Goal: Information Seeking & Learning: Learn about a topic

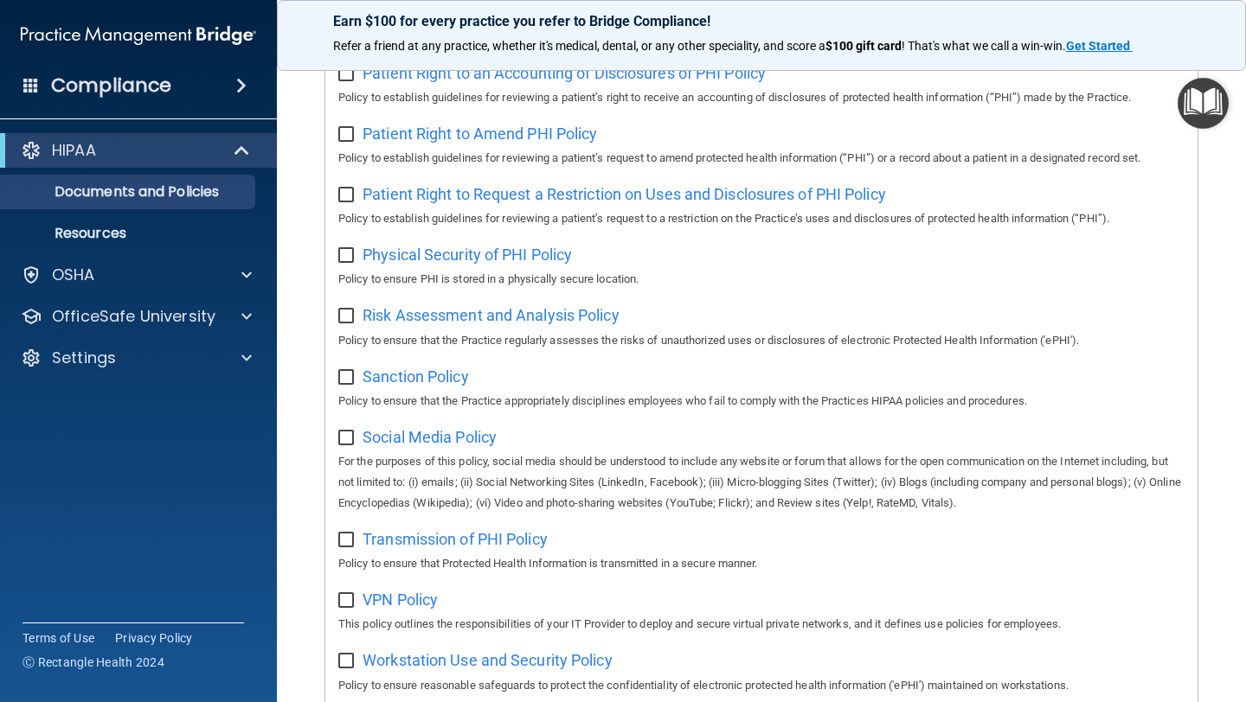
scroll to position [1065, 0]
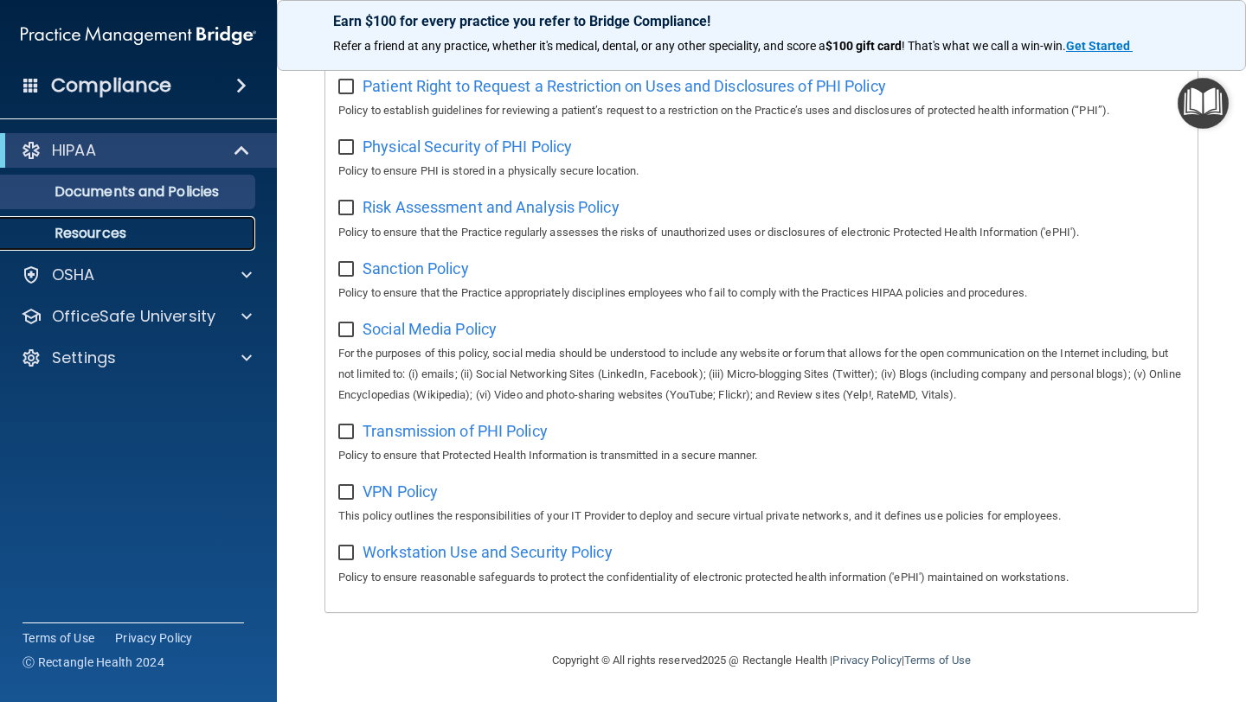
click at [71, 237] on p "Resources" at bounding box center [129, 233] width 236 height 17
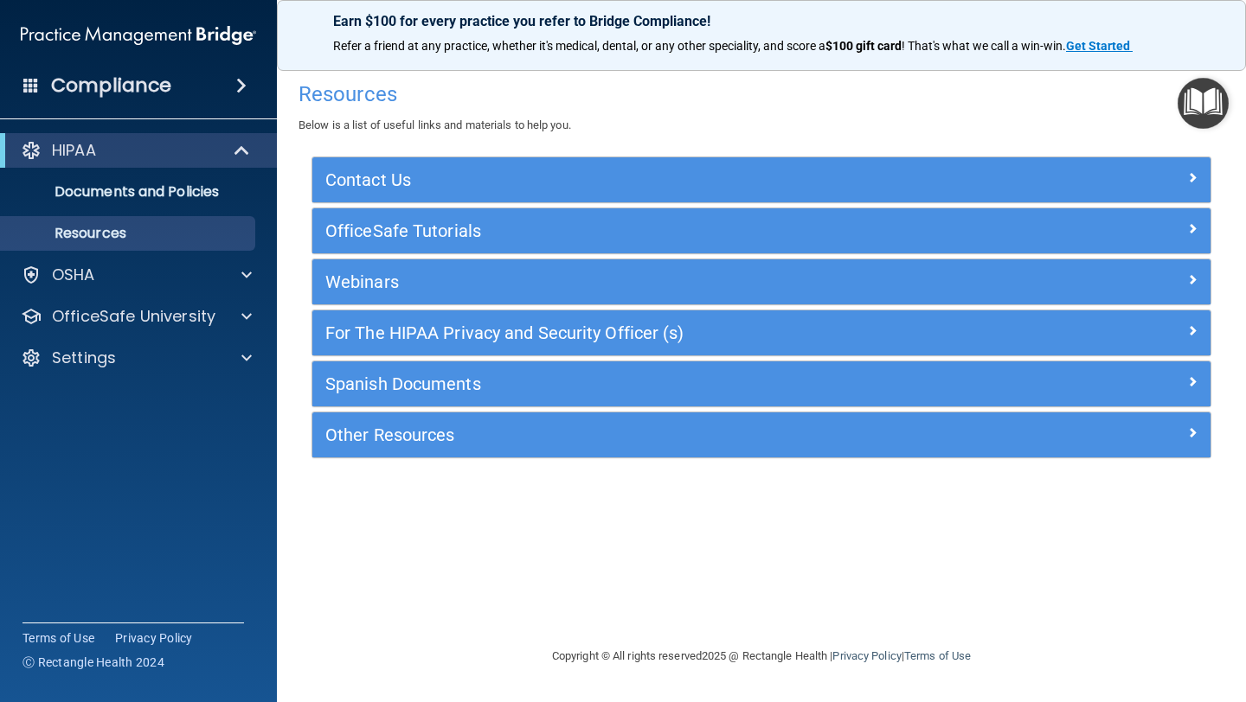
click at [220, 82] on div "Compliance" at bounding box center [138, 86] width 277 height 38
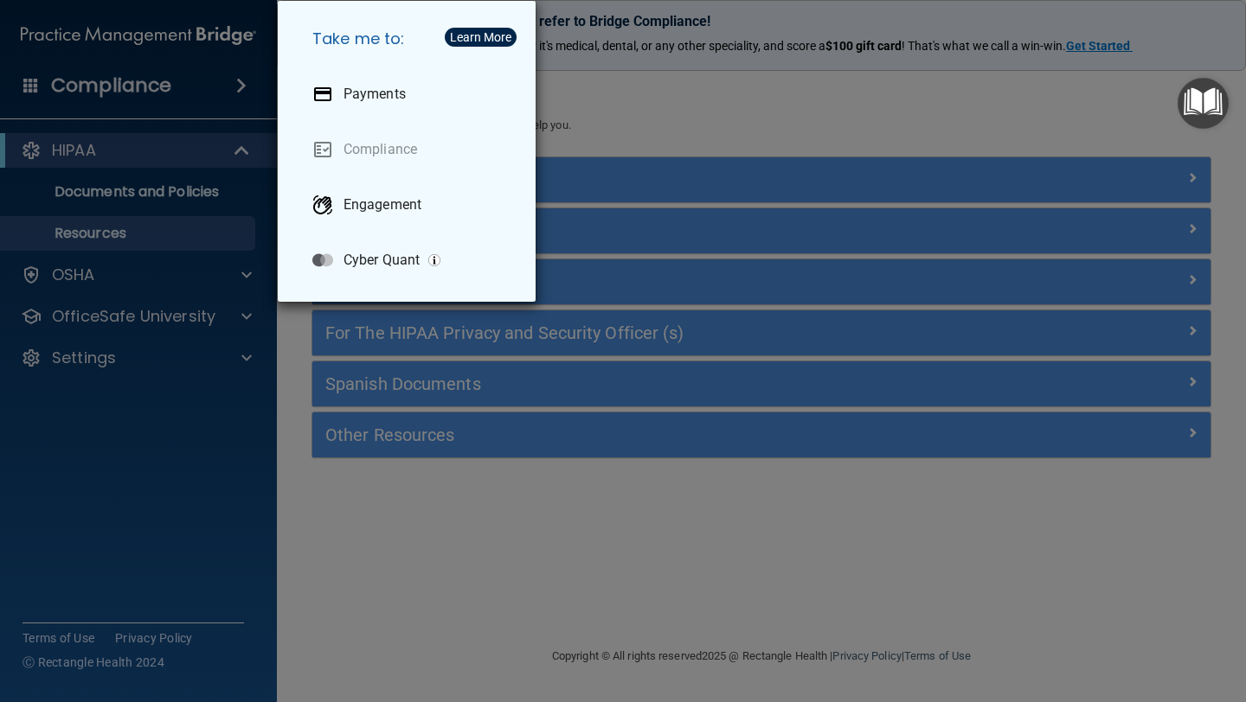
click at [77, 83] on div "Take me to: Payments Compliance Engagement Cyber Quant" at bounding box center [623, 351] width 1246 height 702
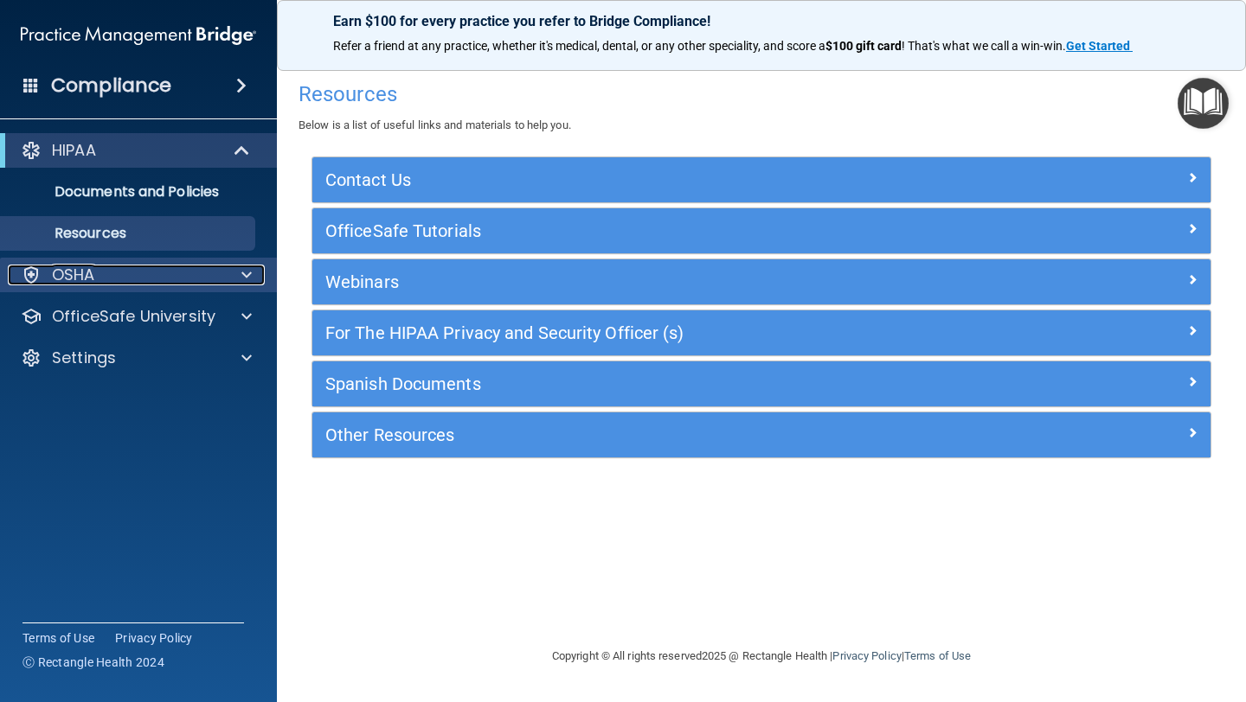
click at [82, 279] on p "OSHA" at bounding box center [73, 275] width 43 height 21
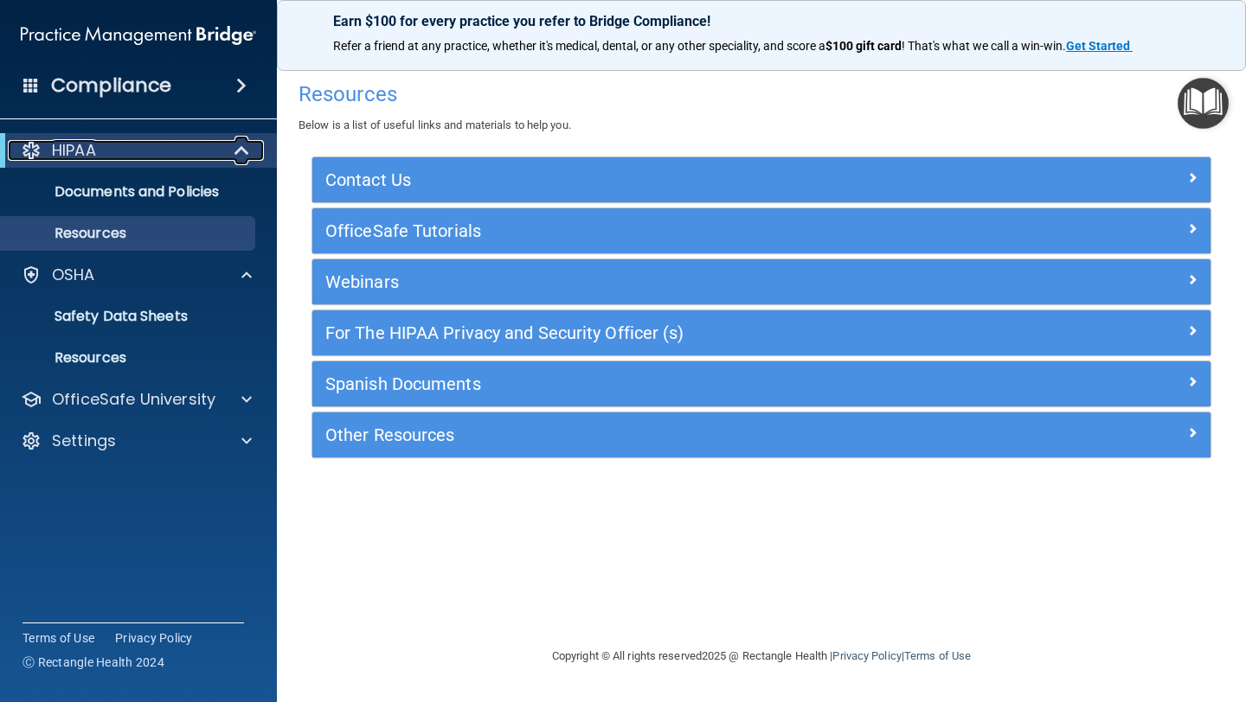
click at [77, 152] on p "HIPAA" at bounding box center [74, 150] width 44 height 21
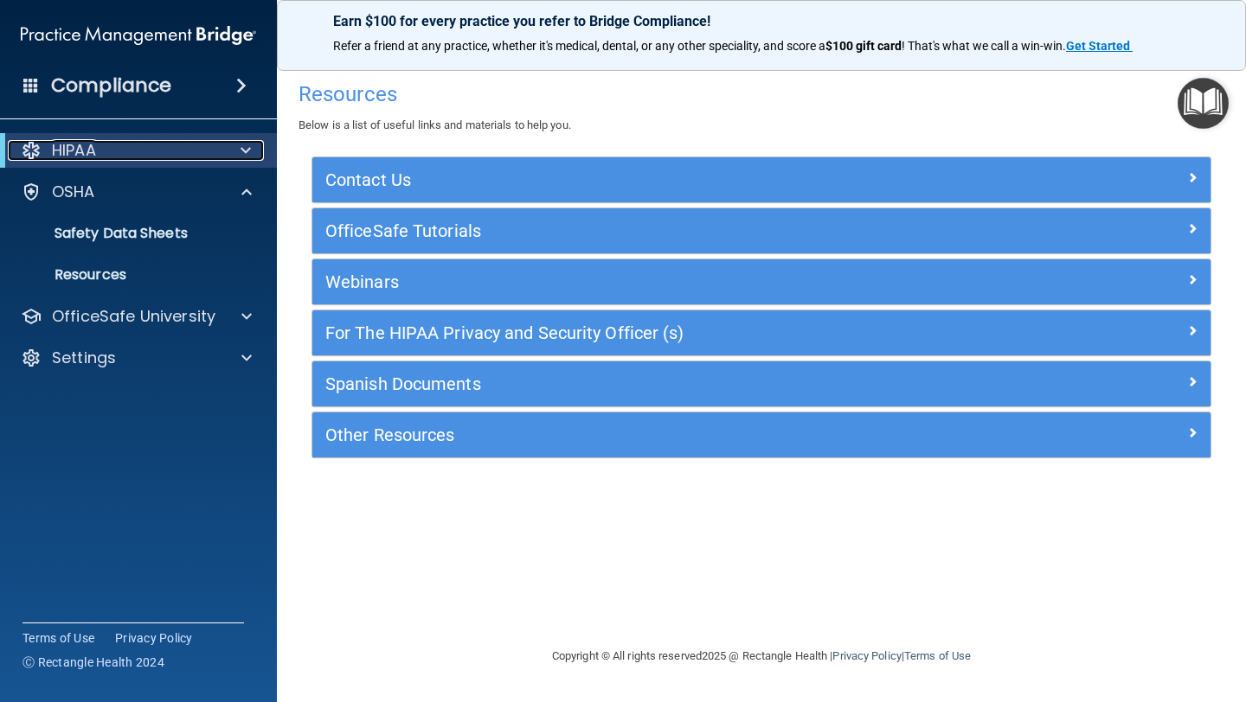
click at [77, 152] on p "HIPAA" at bounding box center [74, 150] width 44 height 21
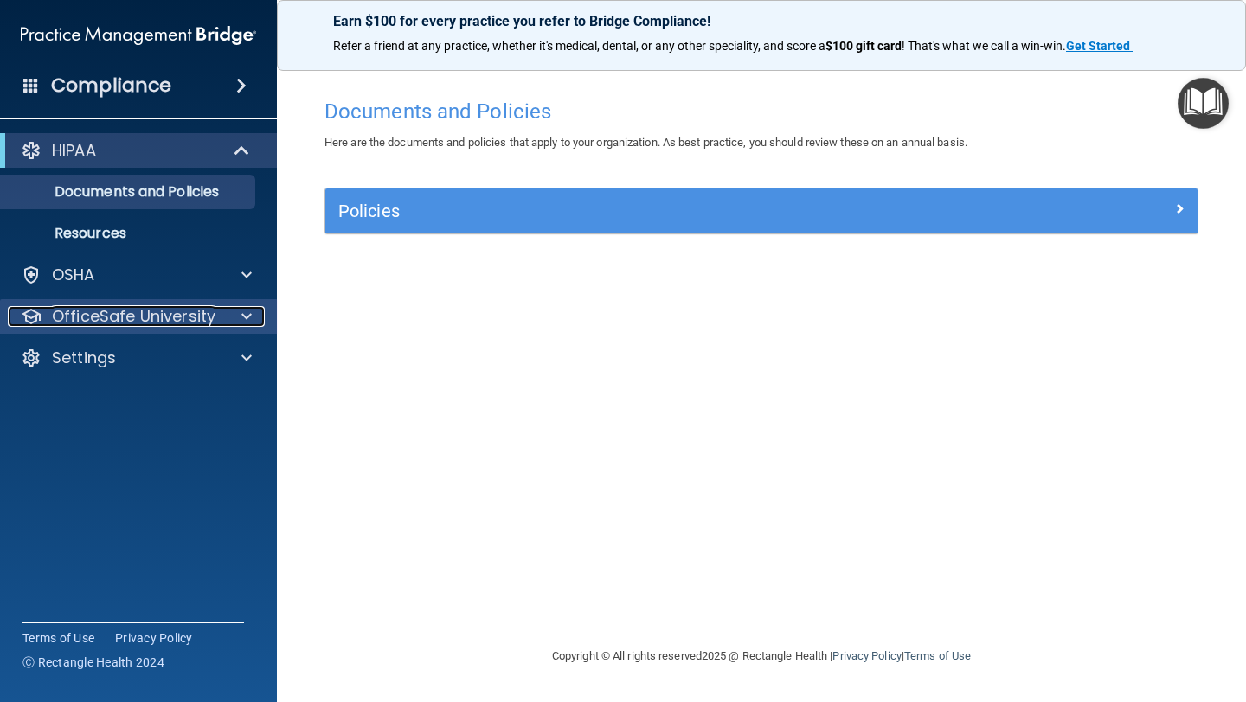
click at [99, 319] on p "OfficeSafe University" at bounding box center [133, 316] width 163 height 21
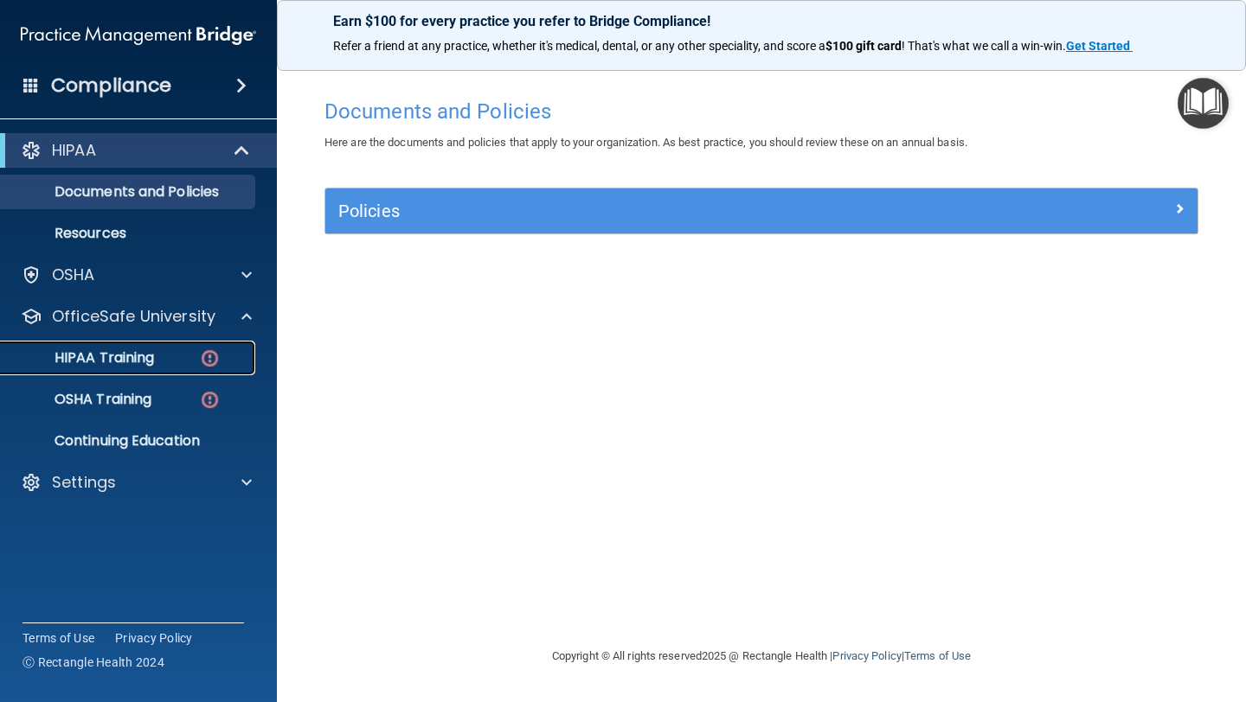
click at [105, 357] on p "HIPAA Training" at bounding box center [82, 357] width 143 height 17
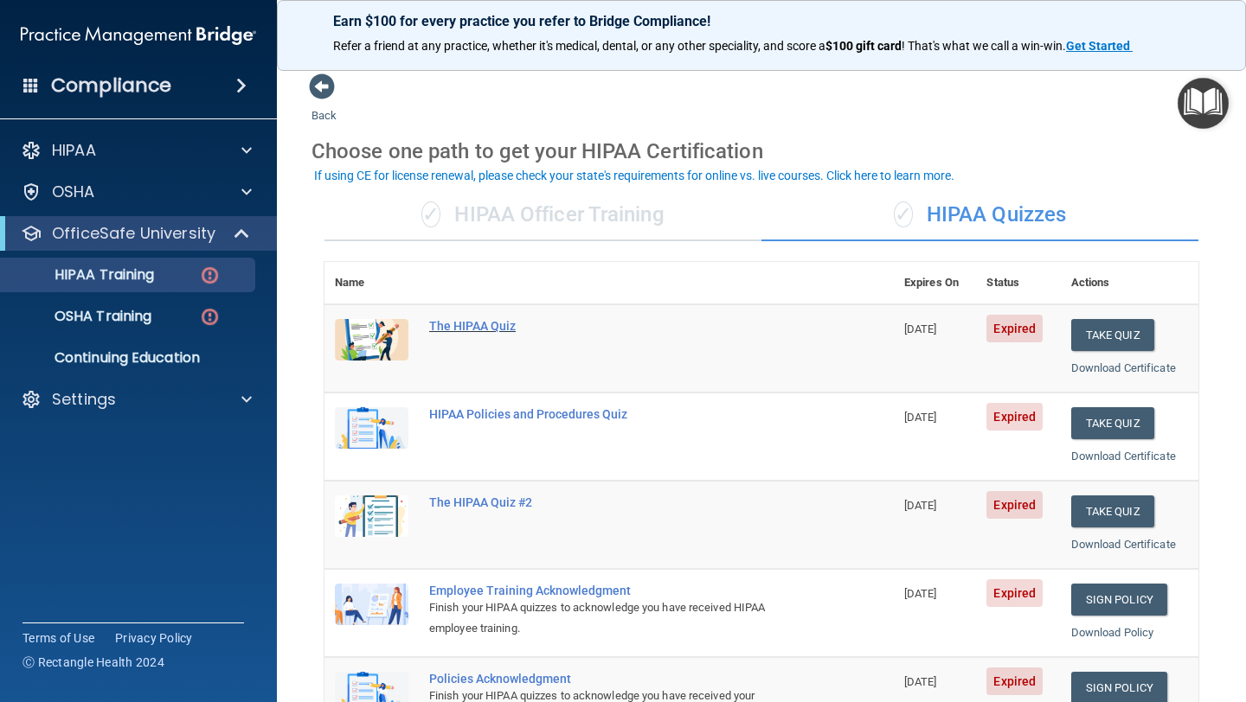
click at [476, 323] on div "The HIPAA Quiz" at bounding box center [618, 326] width 378 height 14
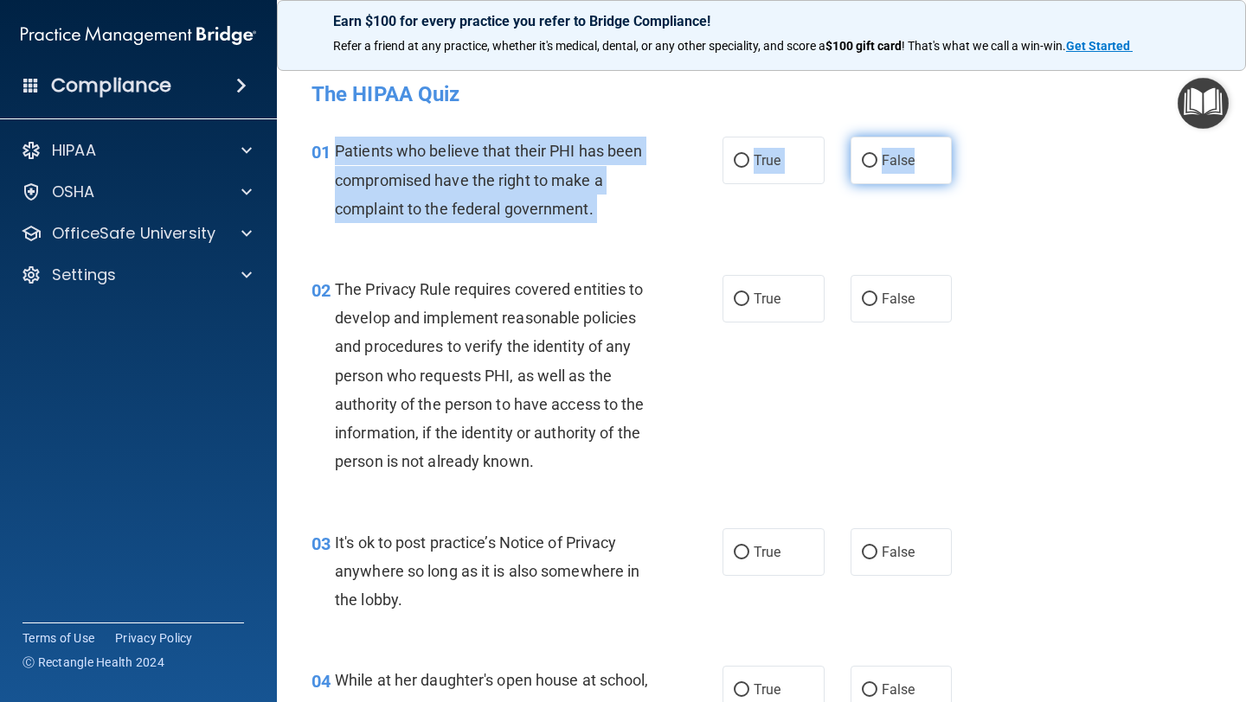
drag, startPoint x: 336, startPoint y: 149, endPoint x: 935, endPoint y: 166, distance: 599.7
click at [967, 137] on ng-form "01 Patients who believe that their PHI has been compromised have the right to m…" at bounding box center [967, 137] width 0 height 0
copy ng-form "Patients who believe that their PHI has been compromised have the right to make…"
click at [741, 157] on input "True" at bounding box center [742, 161] width 16 height 13
radio input "true"
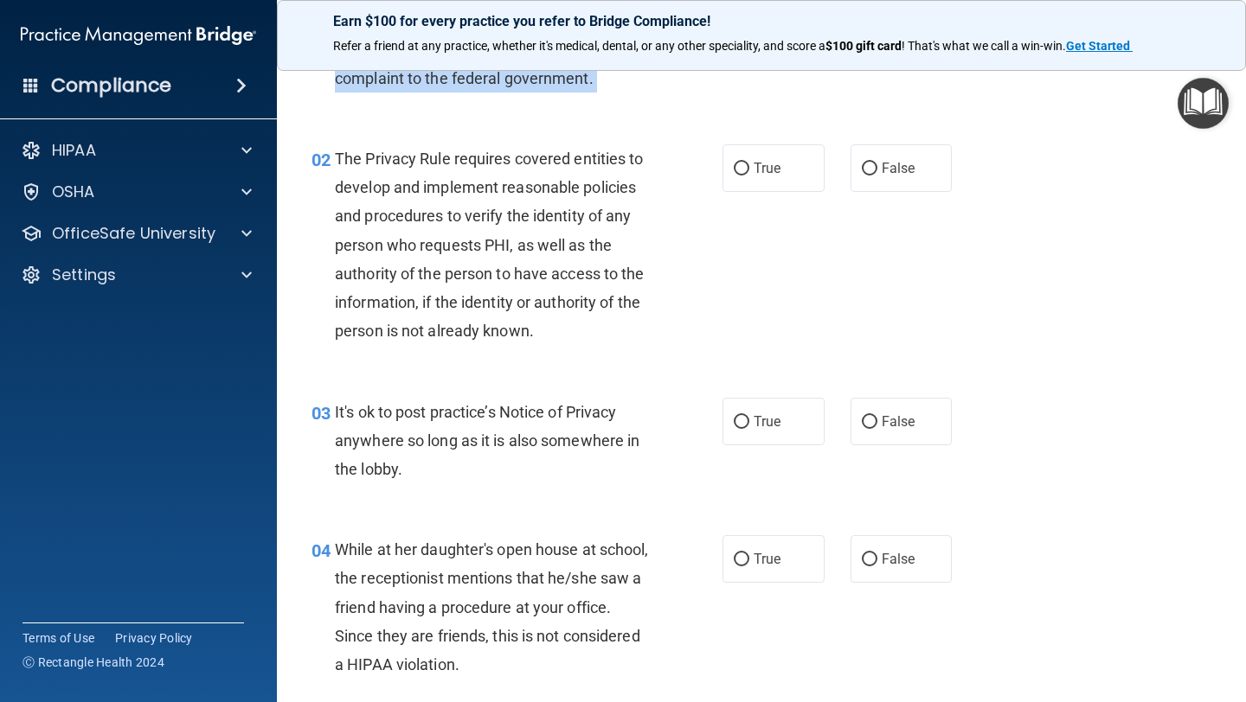
scroll to position [131, 0]
click at [745, 162] on input "True" at bounding box center [742, 168] width 16 height 13
radio input "true"
click at [714, 229] on div "02 The Privacy Rule requires covered entities to develop and implement reasonab…" at bounding box center [516, 249] width 463 height 210
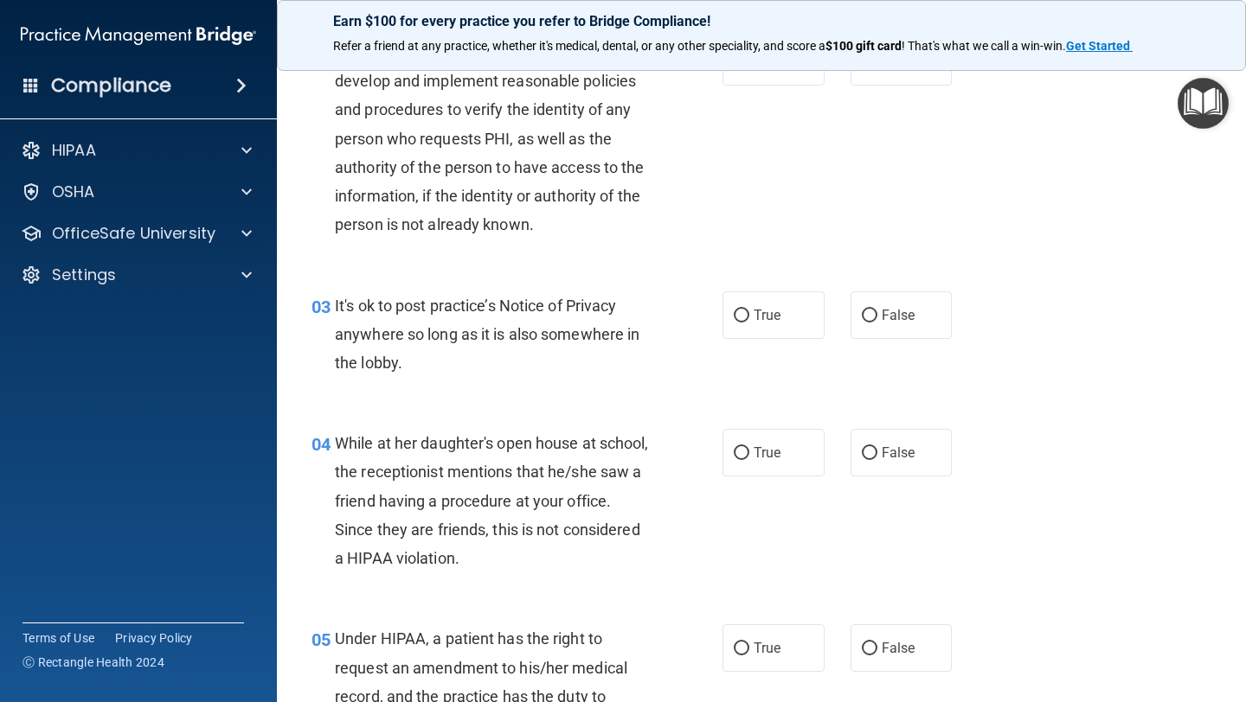
scroll to position [243, 0]
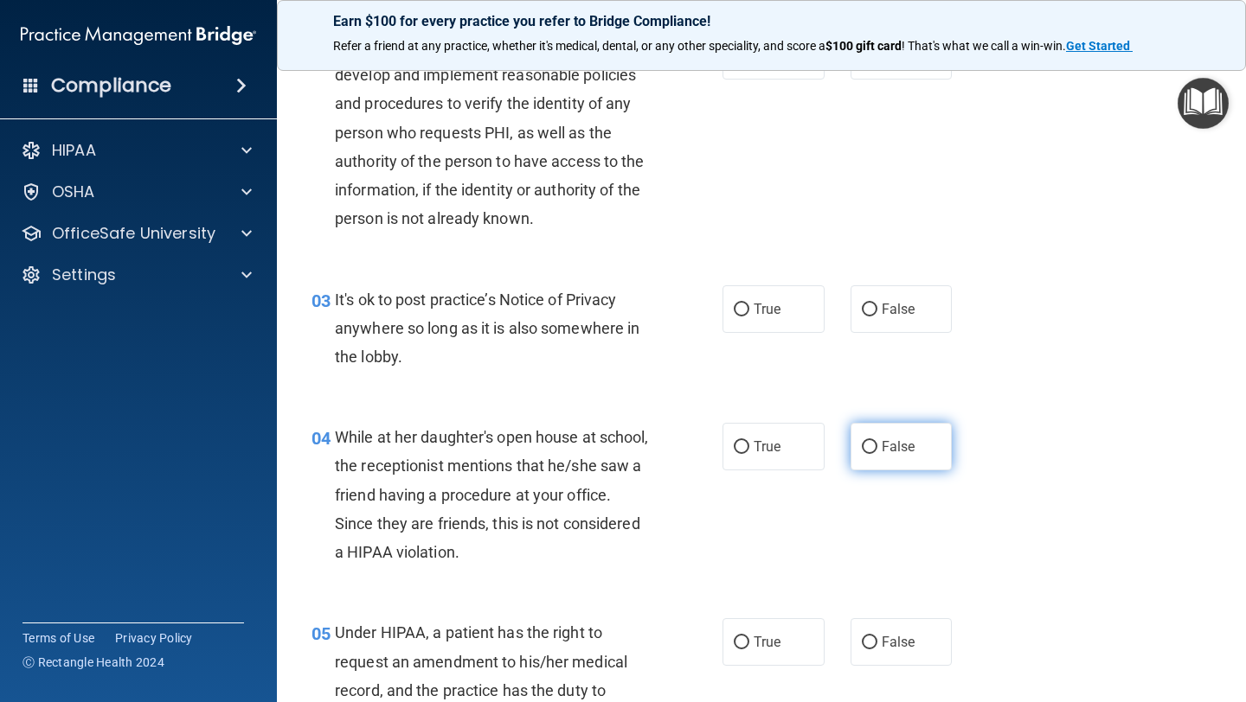
click at [871, 448] on input "False" at bounding box center [870, 447] width 16 height 13
radio input "true"
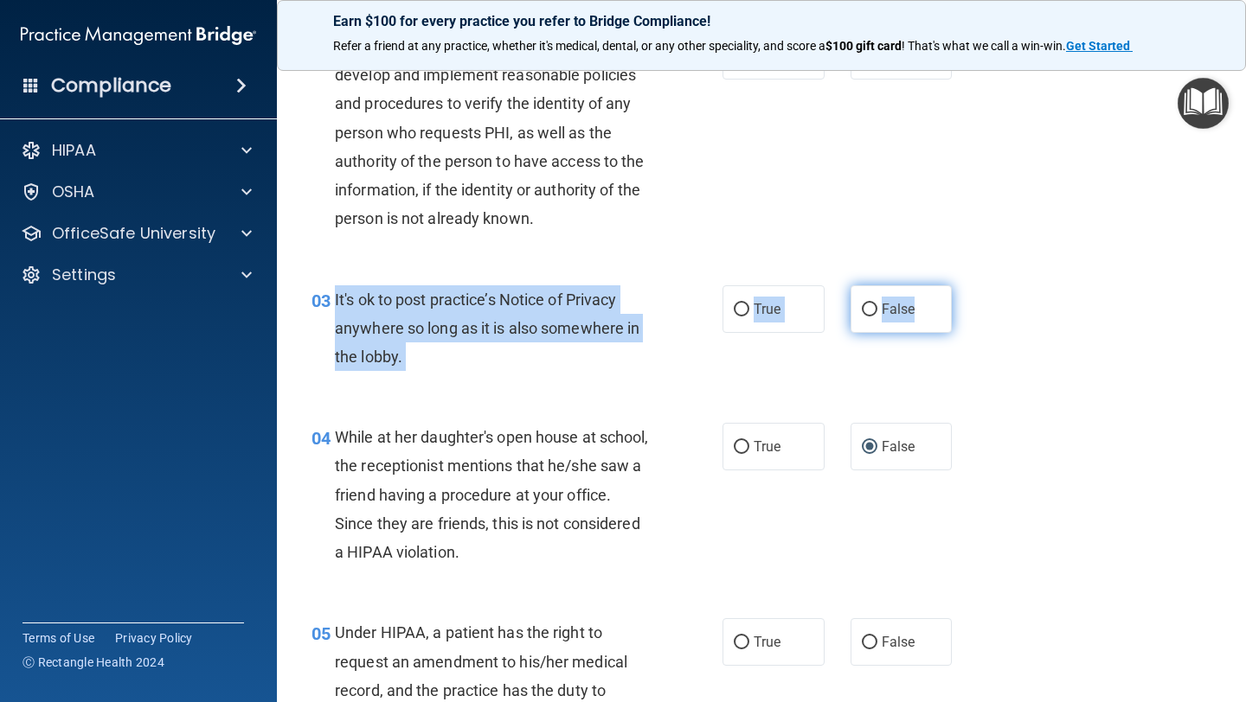
drag, startPoint x: 335, startPoint y: 296, endPoint x: 933, endPoint y: 311, distance: 598.8
click at [967, 285] on ng-form "03 It's ok to post practice’s Notice of Privacy anywhere so long as it is also …" at bounding box center [967, 285] width 0 height 0
copy ng-form "It's ok to post practice’s Notice of Privacy anywhere so long as it is also som…"
click at [867, 306] on input "False" at bounding box center [870, 310] width 16 height 13
radio input "true"
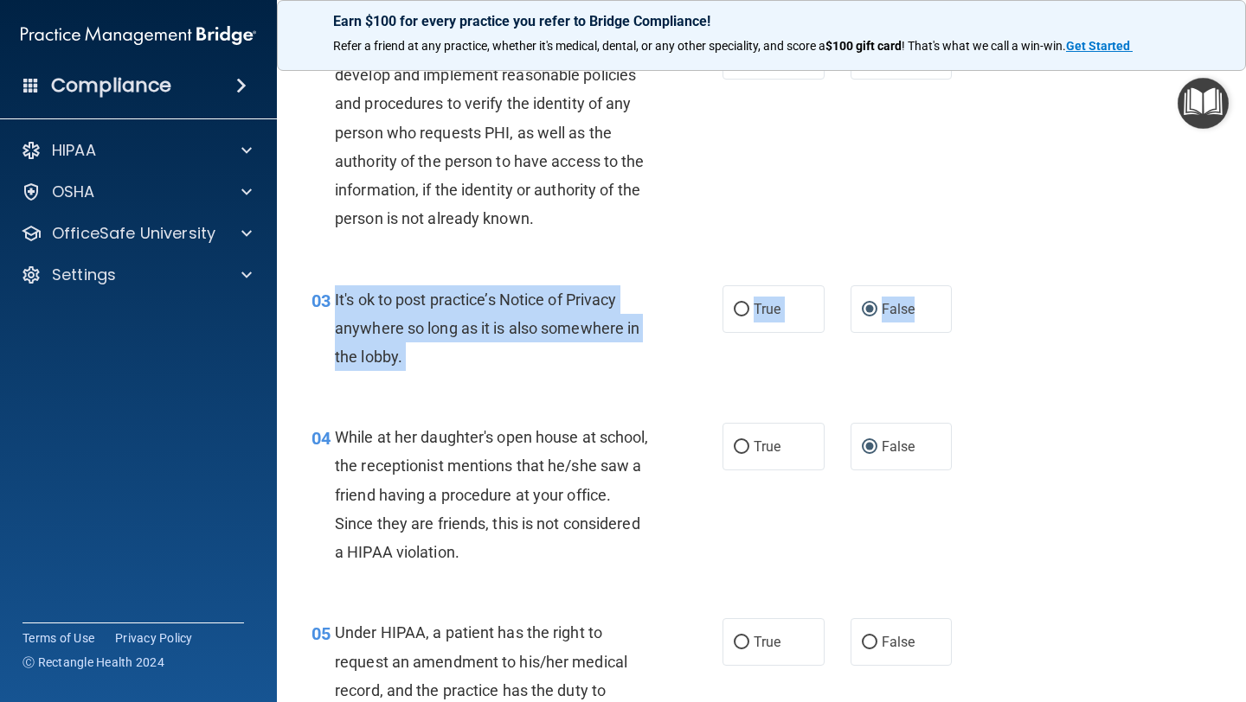
click at [844, 253] on div "02 The Privacy Rule requires covered entities to develop and implement reasonab…" at bounding box center [761, 136] width 926 height 253
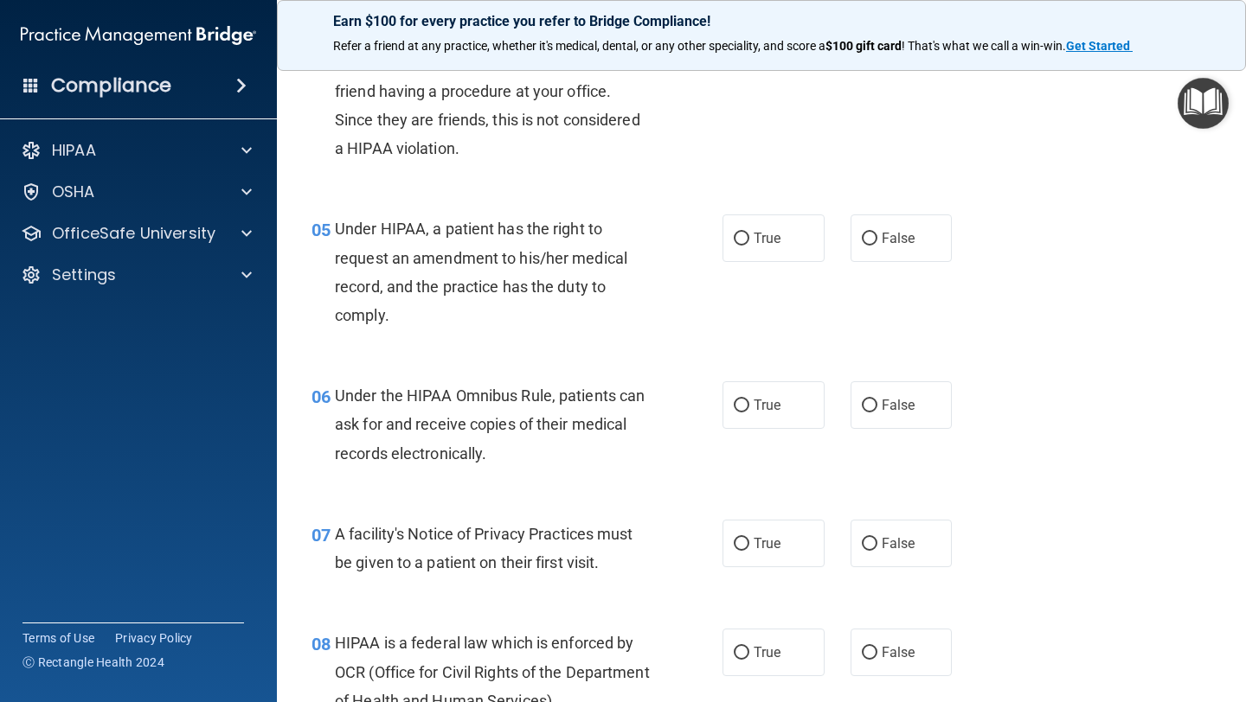
scroll to position [649, 0]
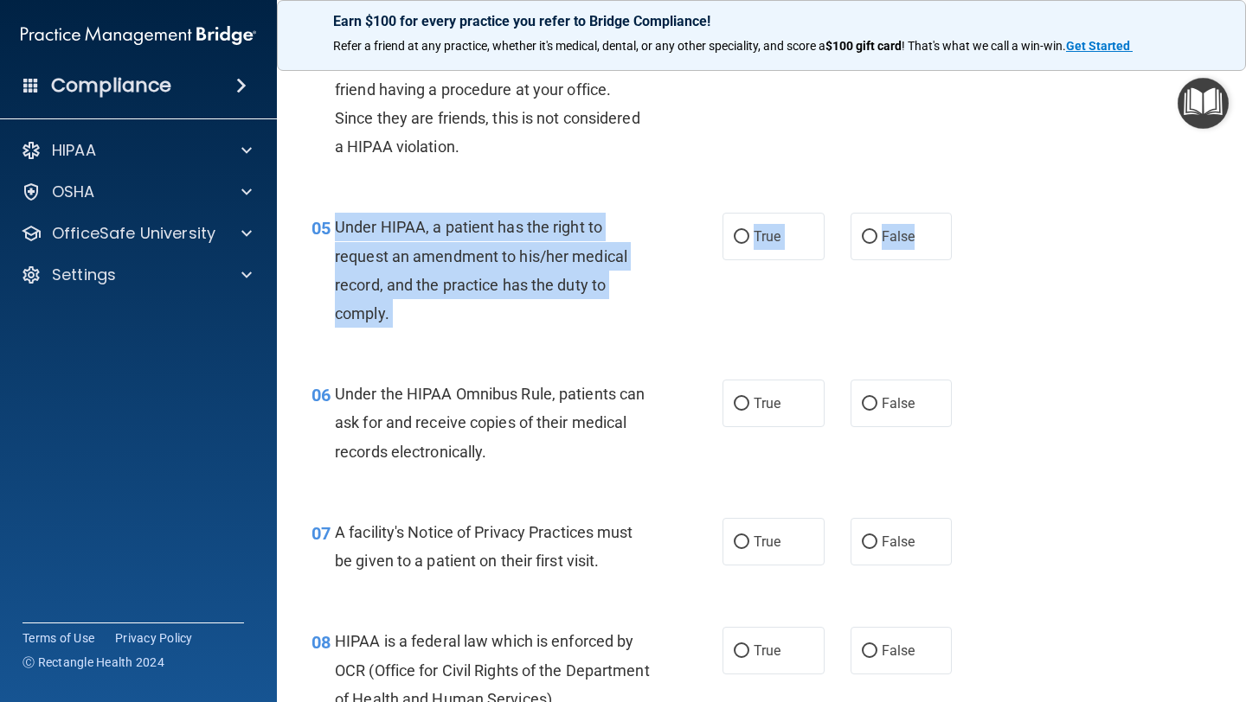
drag, startPoint x: 335, startPoint y: 224, endPoint x: 956, endPoint y: 240, distance: 621.3
click at [967, 213] on ng-form "05 Under HIPAA, a patient has the right to request an amendment to his/her medi…" at bounding box center [967, 213] width 0 height 0
copy ng-form "Under HIPAA, a patient has the right to request an amendment to his/her medical…"
click at [728, 349] on div "05 Under HIPAA, a patient has the right to request an amendment to his/her medi…" at bounding box center [761, 274] width 926 height 167
drag, startPoint x: 337, startPoint y: 227, endPoint x: 917, endPoint y: 241, distance: 579.7
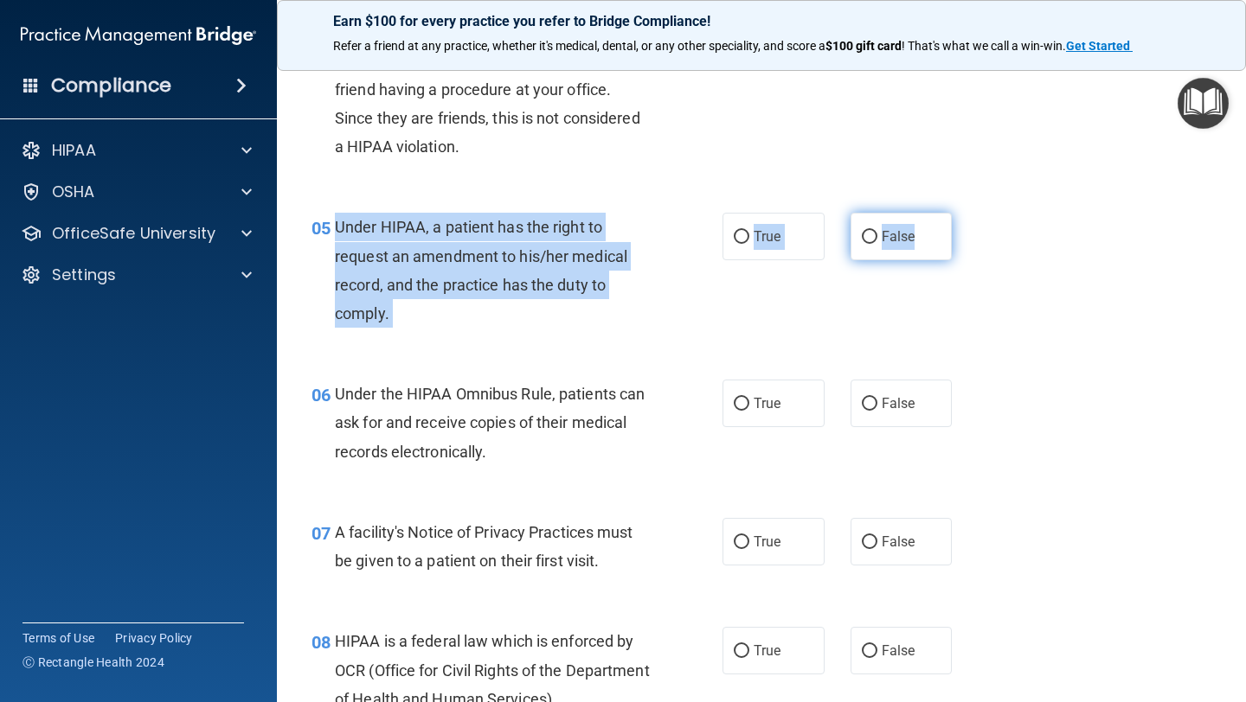
click at [967, 213] on ng-form "05 Under HIPAA, a patient has the right to request an amendment to his/her medi…" at bounding box center [967, 213] width 0 height 0
copy ng-form "Under HIPAA, a patient has the right to request an amendment to his/her medical…"
click at [871, 234] on input "False" at bounding box center [870, 237] width 16 height 13
radio input "true"
click at [813, 275] on div "05 Under HIPAA, a patient has the right to request an amendment to his/her medi…" at bounding box center [761, 274] width 926 height 167
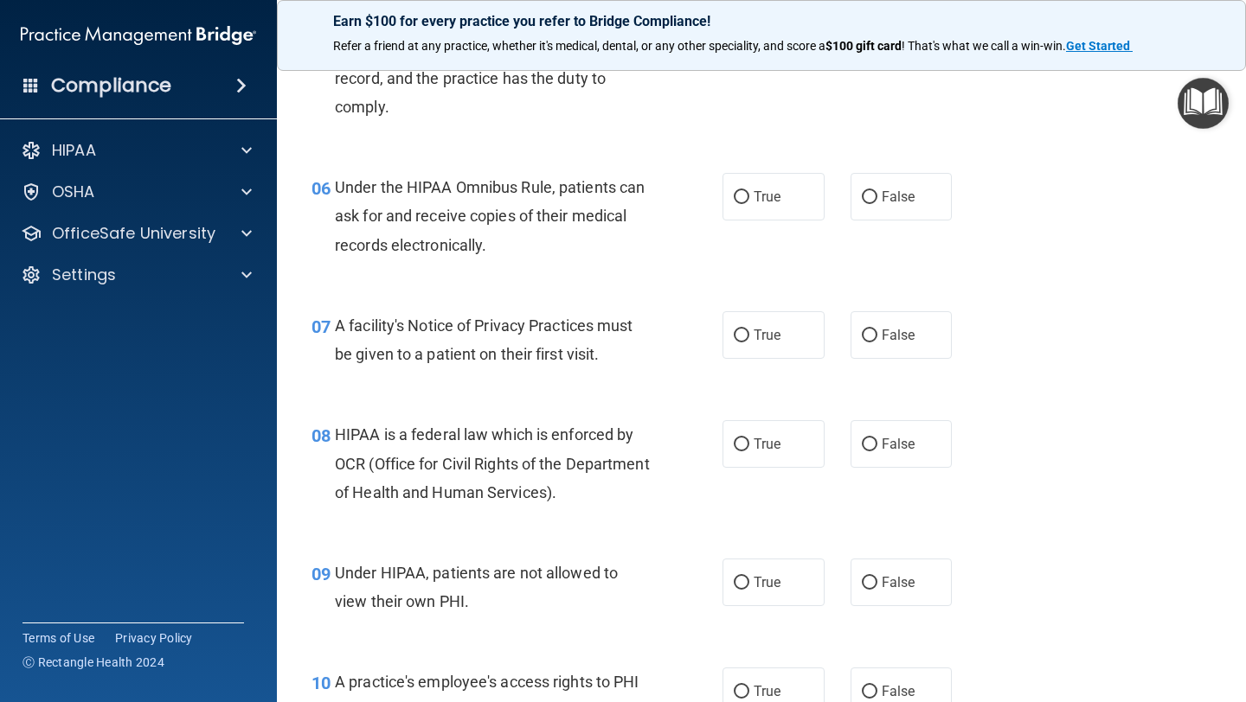
scroll to position [874, 0]
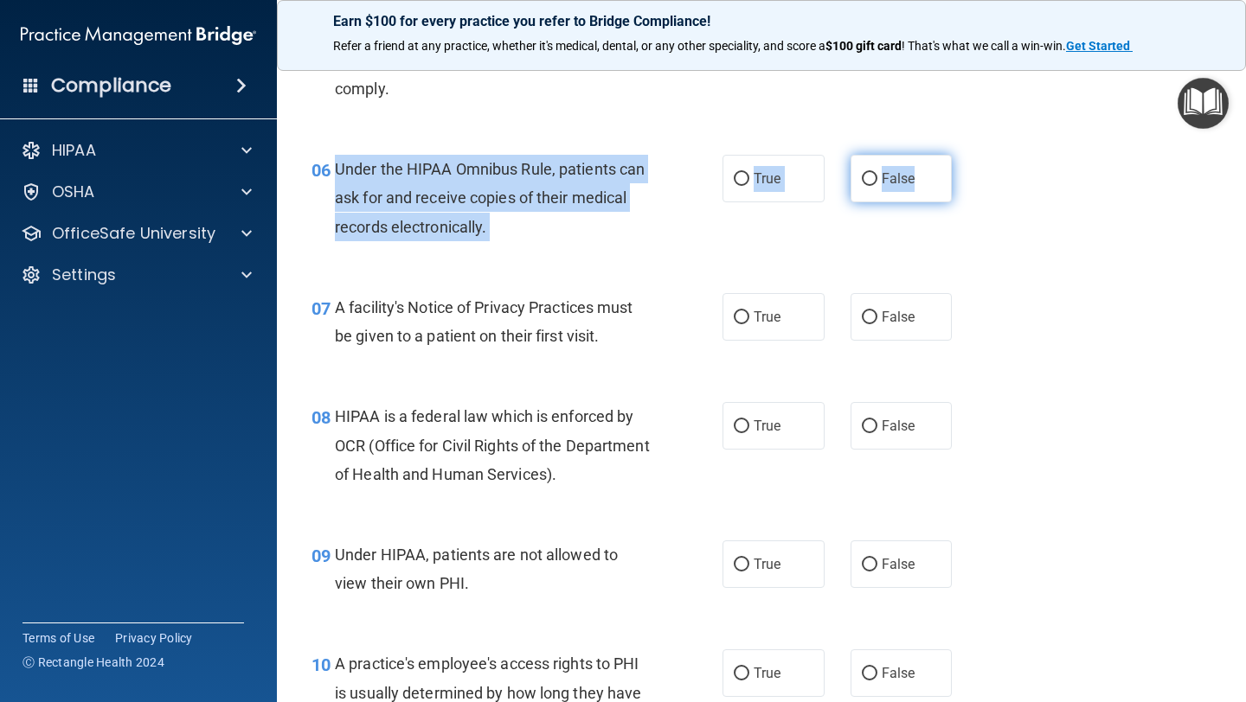
drag, startPoint x: 336, startPoint y: 167, endPoint x: 923, endPoint y: 187, distance: 587.7
click at [967, 155] on ng-form "06 Under the HIPAA Omnibus Rule, patients can ask for and receive copies of the…" at bounding box center [967, 155] width 0 height 0
copy ng-form "Under the HIPAA Omnibus Rule, patients can ask for and receive copies of their …"
click at [743, 177] on input "True" at bounding box center [742, 179] width 16 height 13
radio input "true"
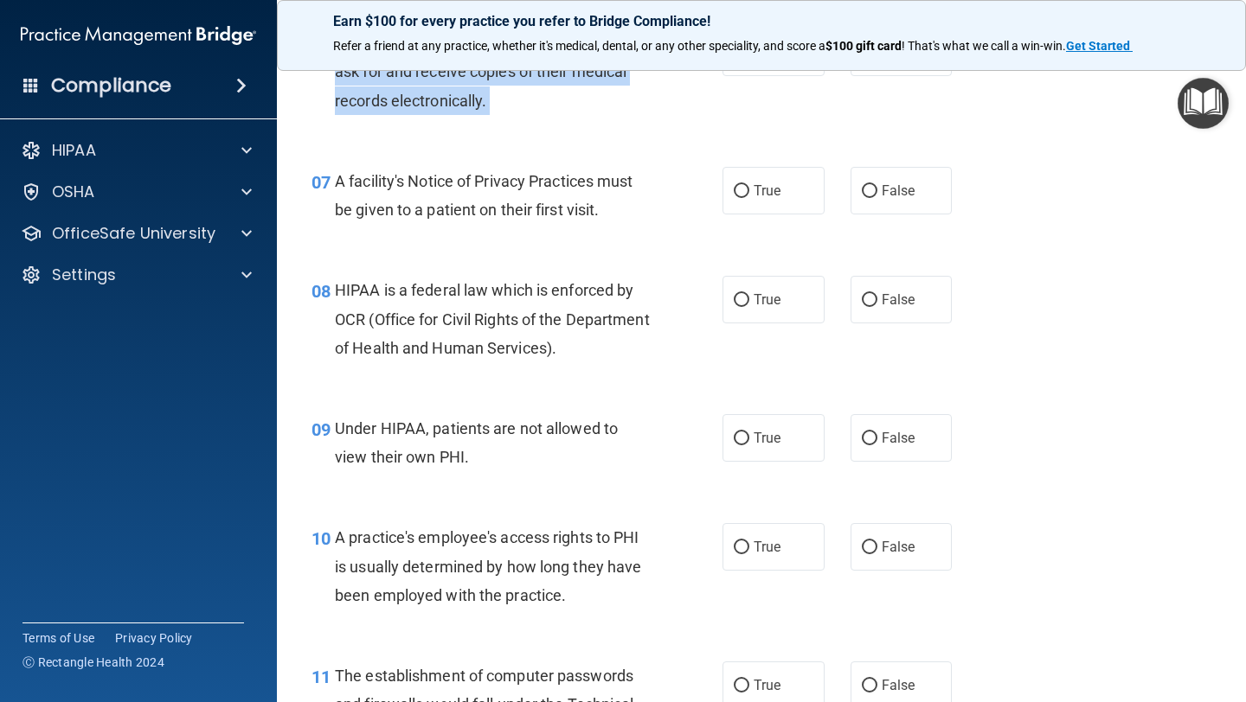
scroll to position [1005, 0]
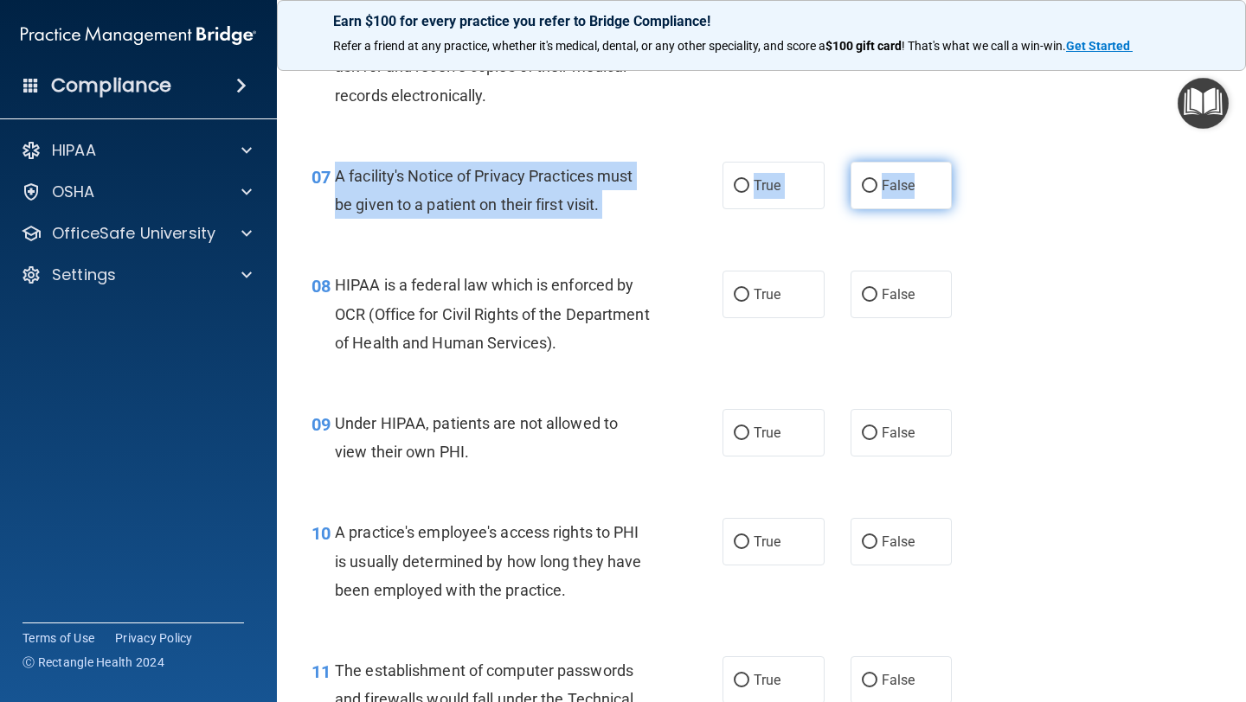
drag, startPoint x: 335, startPoint y: 173, endPoint x: 933, endPoint y: 187, distance: 598.7
click at [967, 162] on ng-form "07 A facility's Notice of Privacy Practices must be given to a patient on their…" at bounding box center [967, 162] width 0 height 0
copy ng-form "A facility's Notice of Privacy Practices must be given to a patient on their fi…"
click at [745, 183] on input "True" at bounding box center [742, 186] width 16 height 13
radio input "true"
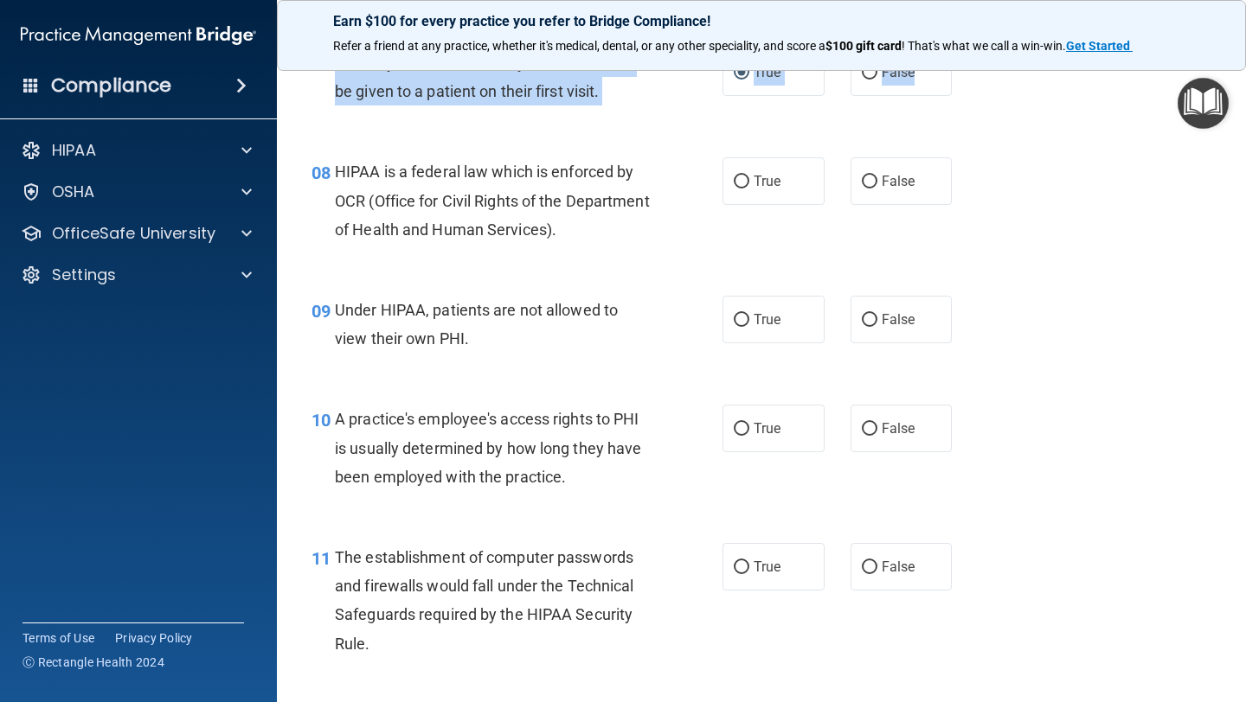
scroll to position [1119, 0]
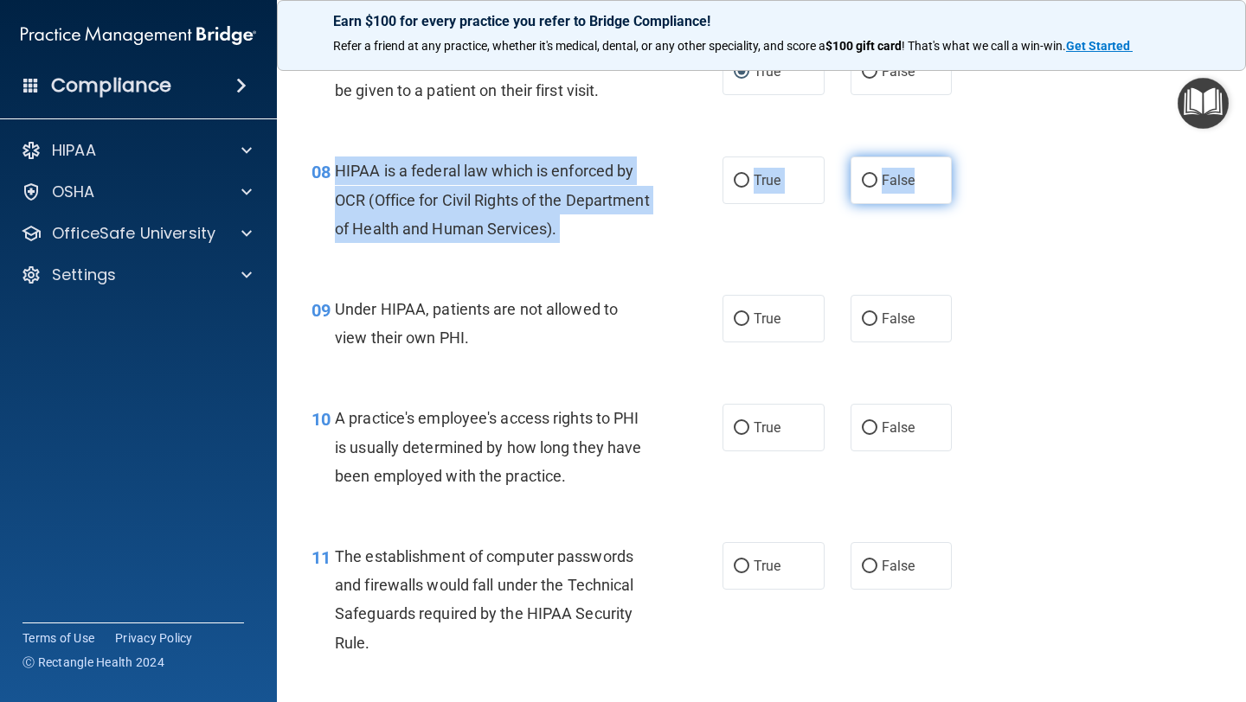
drag, startPoint x: 336, startPoint y: 168, endPoint x: 926, endPoint y: 195, distance: 590.6
click at [967, 157] on ng-form "08 HIPAA is a federal law which is enforced by OCR (Office for Civil Rights of …" at bounding box center [967, 157] width 0 height 0
copy ng-form "HIPAA is a federal law which is enforced by OCR (Office for Civil Rights of the…"
click at [741, 175] on input "True" at bounding box center [742, 181] width 16 height 13
radio input "true"
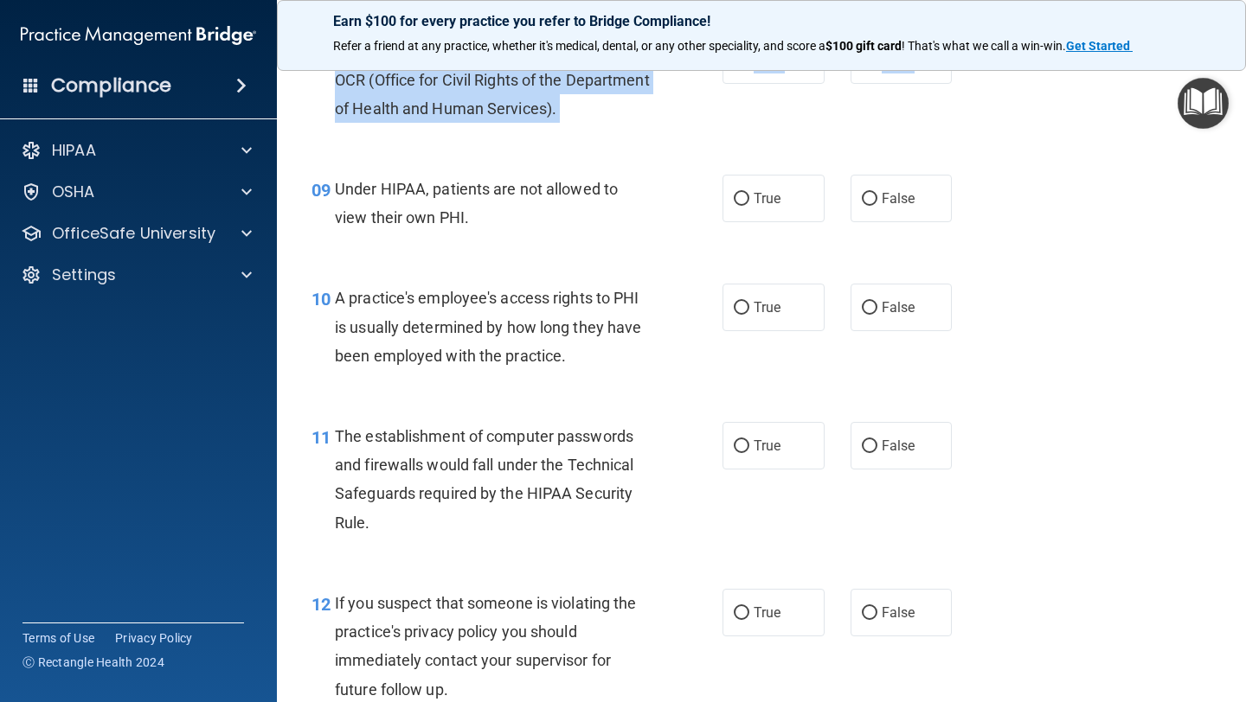
scroll to position [1240, 0]
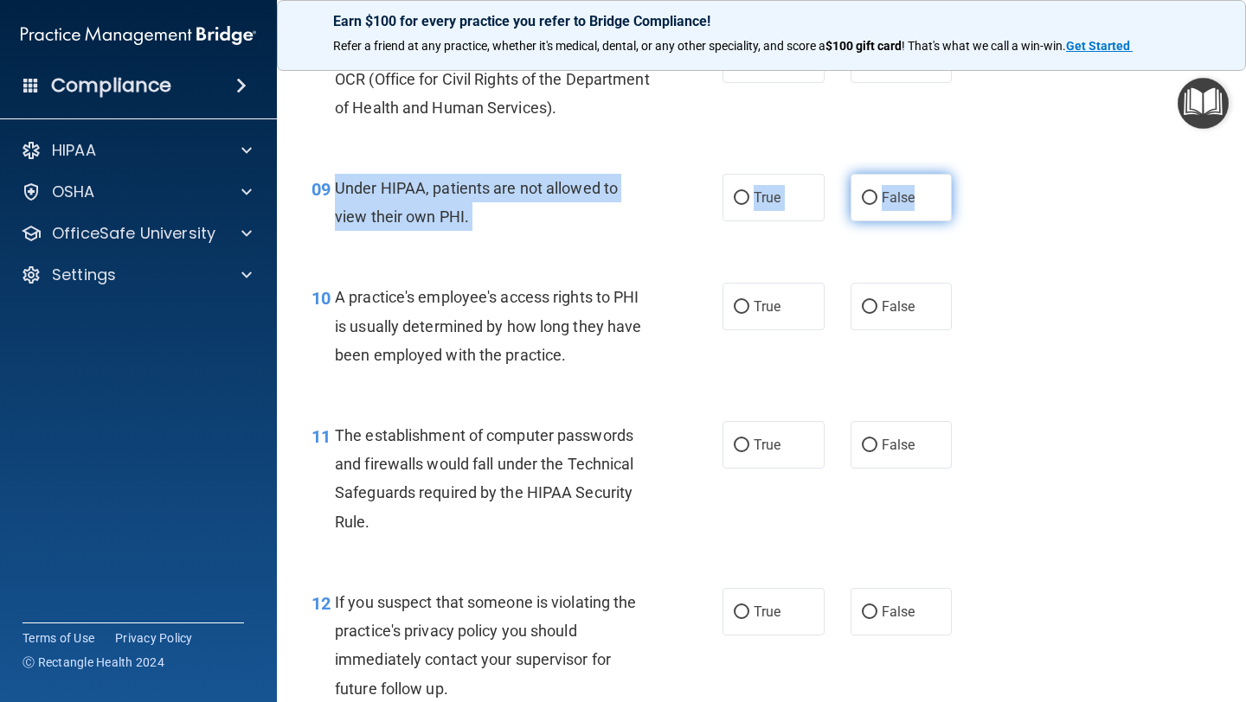
drag, startPoint x: 336, startPoint y: 186, endPoint x: 948, endPoint y: 200, distance: 612.6
click at [967, 174] on ng-form "09 Under HIPAA, patients are not allowed to view their own PHI. True False" at bounding box center [967, 174] width 0 height 0
copy ng-form "Under HIPAA, patients are not allowed to view their own PHI. True False"
click at [869, 195] on input "False" at bounding box center [870, 198] width 16 height 13
radio input "true"
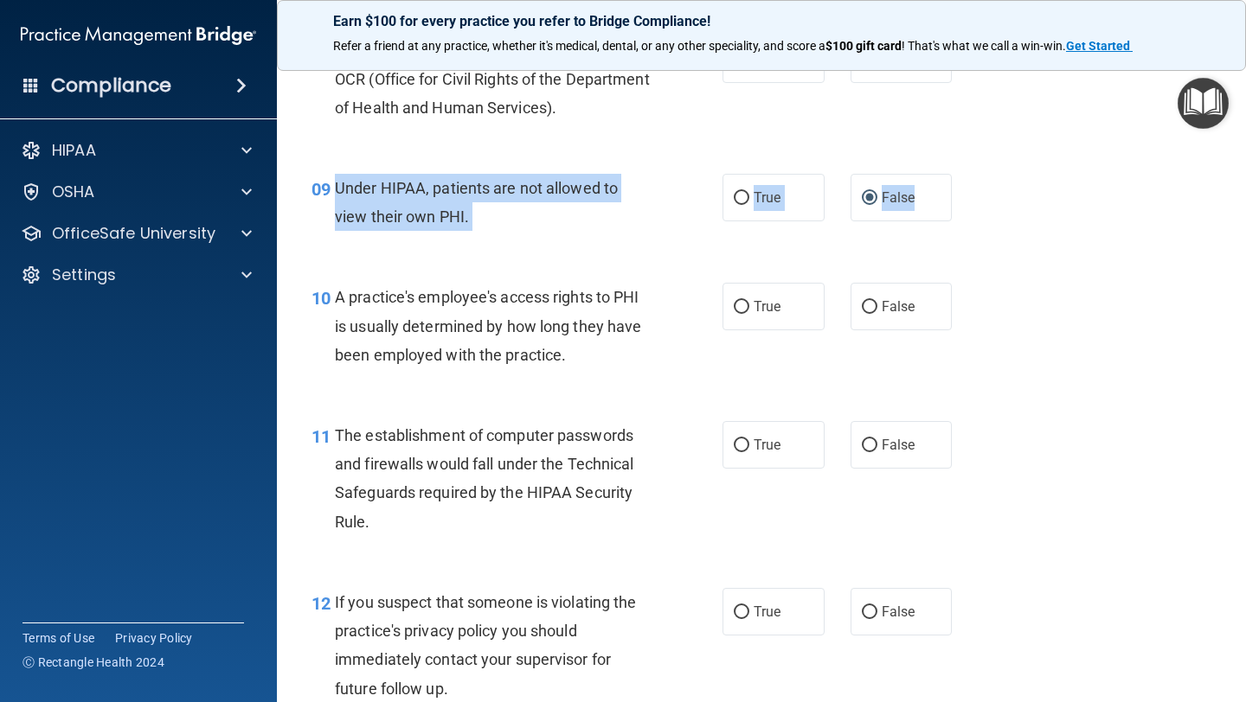
click at [646, 248] on div "09 Under HIPAA, patients are not allowed to view their own PHI. True False" at bounding box center [761, 206] width 926 height 109
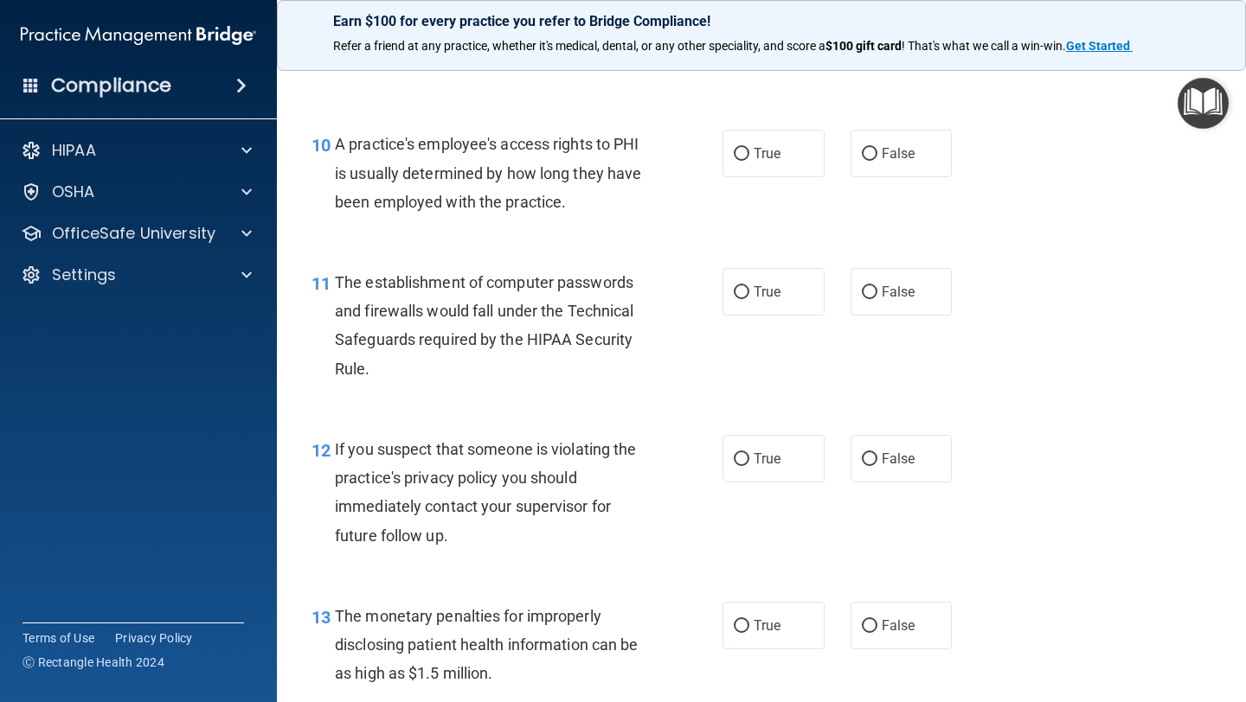
scroll to position [1397, 0]
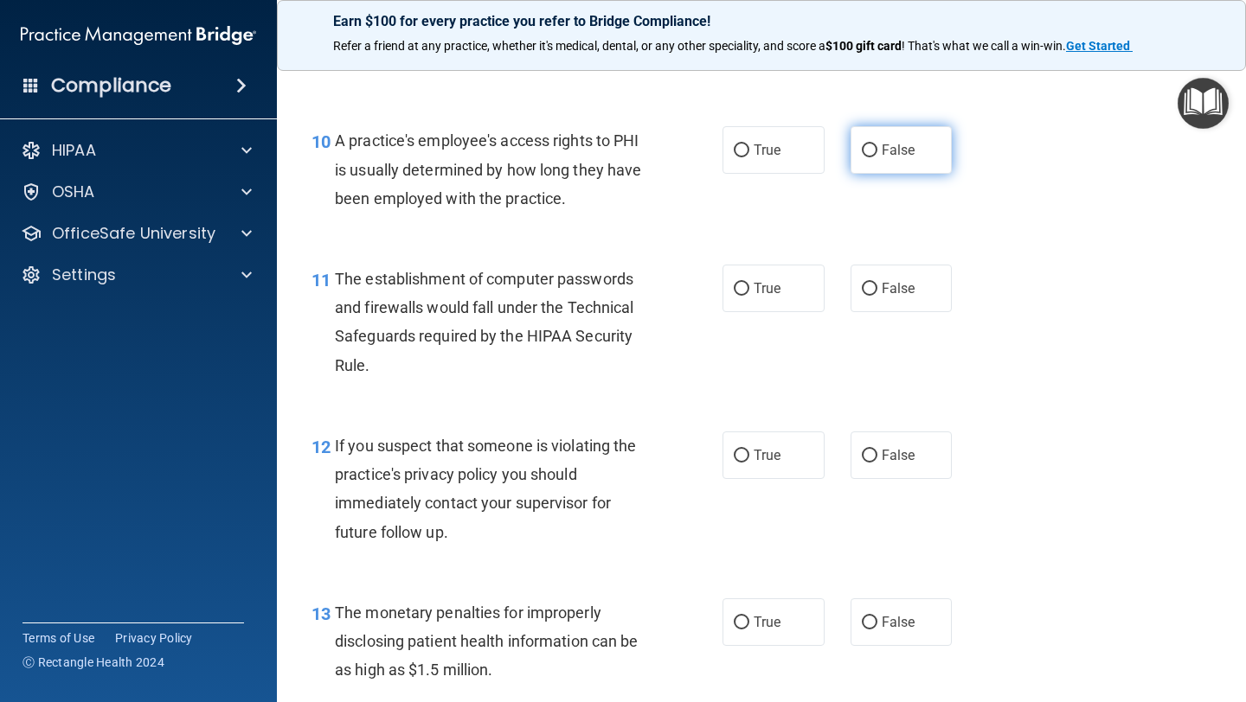
click at [873, 151] on input "False" at bounding box center [870, 150] width 16 height 13
radio input "true"
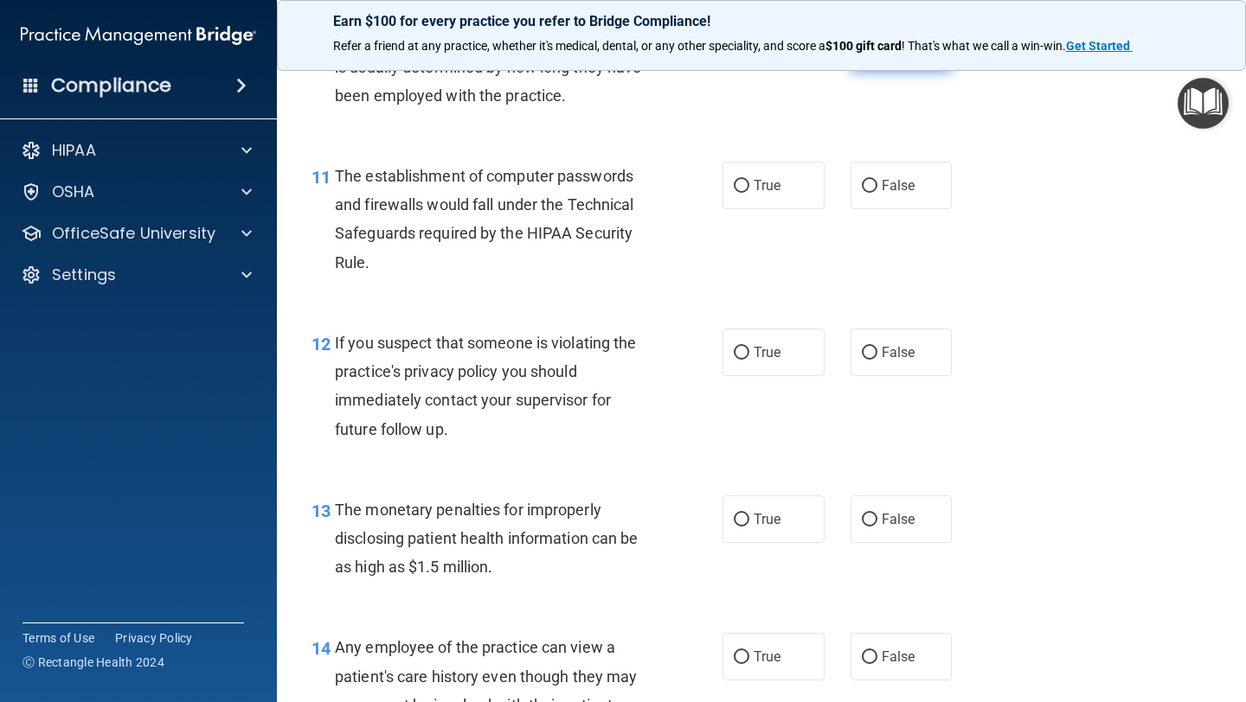
scroll to position [1502, 0]
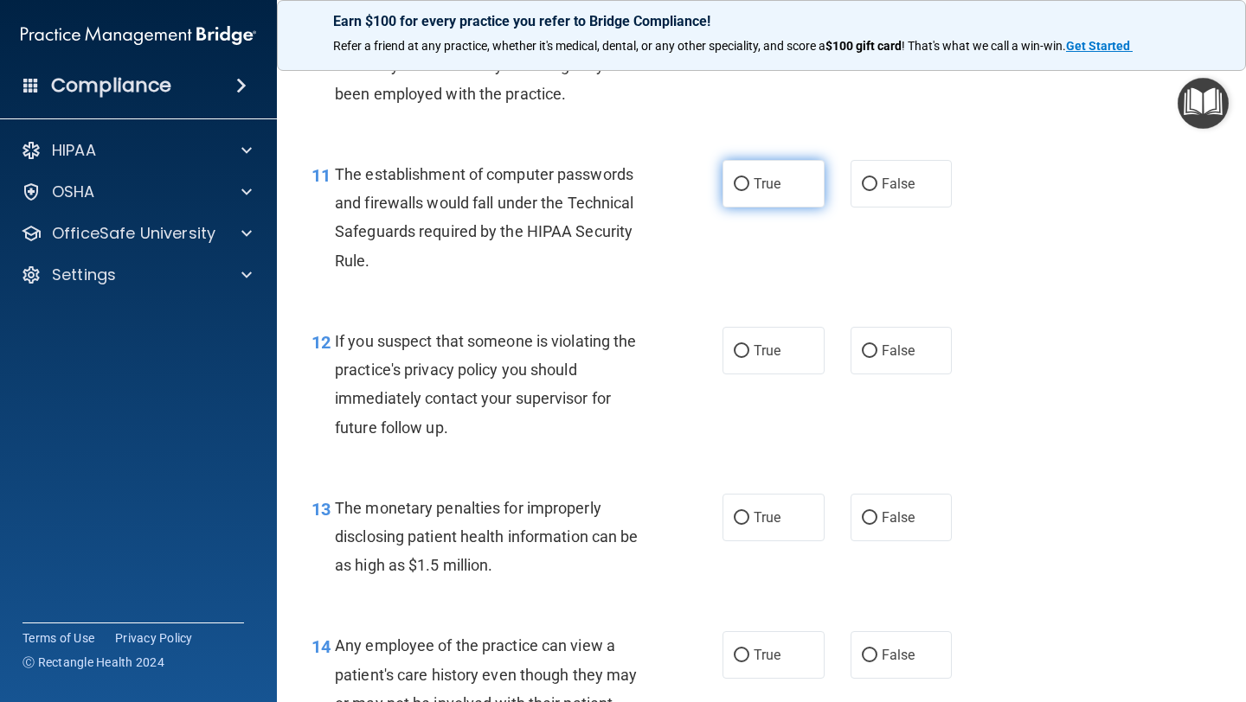
click at [747, 182] on input "True" at bounding box center [742, 184] width 16 height 13
radio input "true"
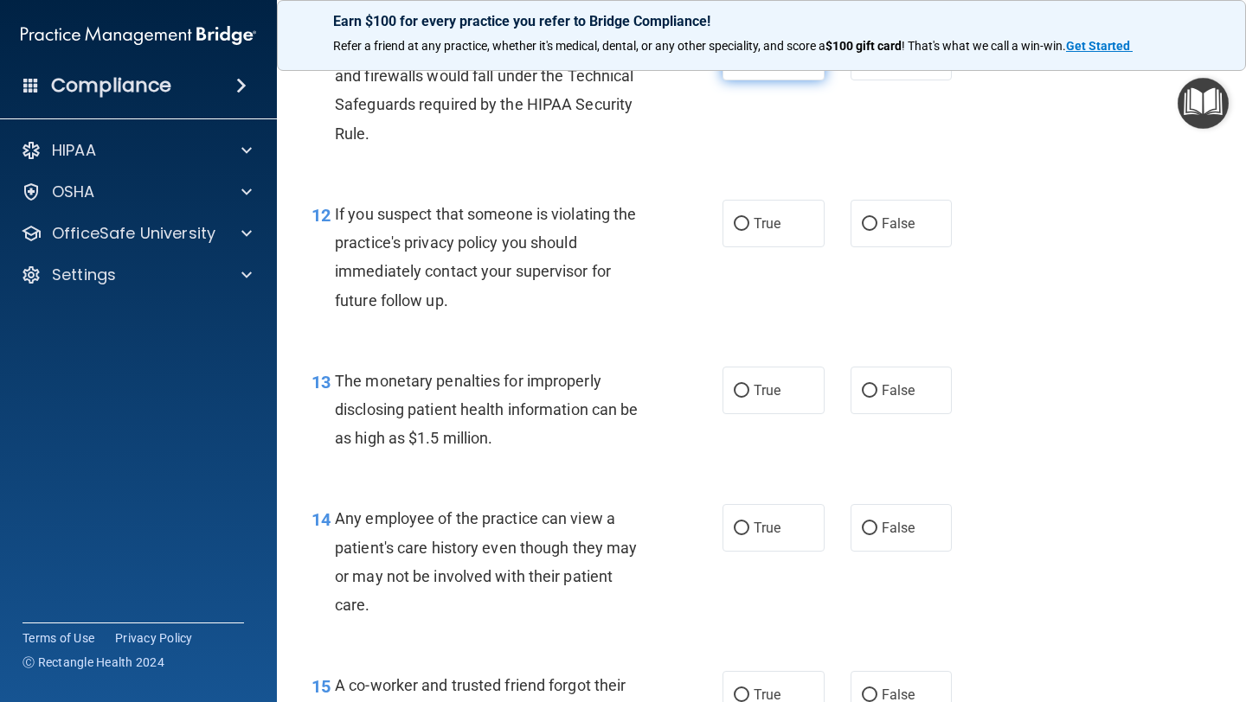
scroll to position [1638, 0]
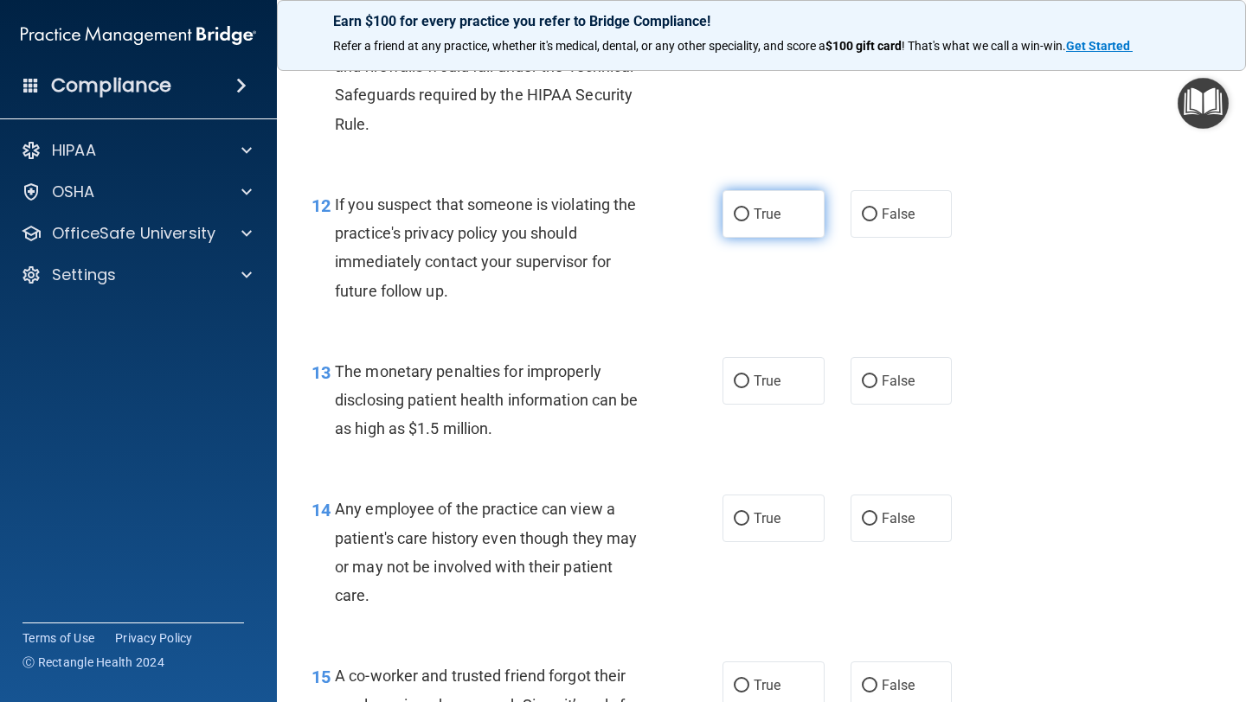
click at [739, 215] on input "True" at bounding box center [742, 214] width 16 height 13
radio input "true"
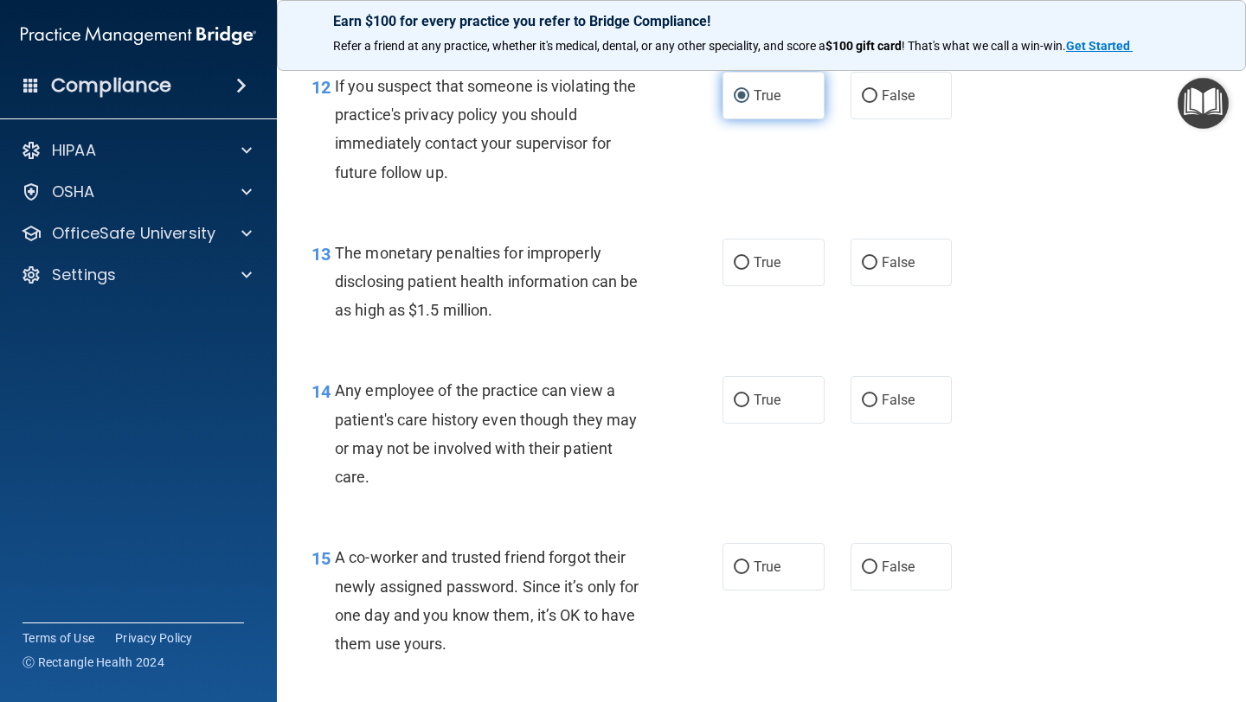
scroll to position [1763, 0]
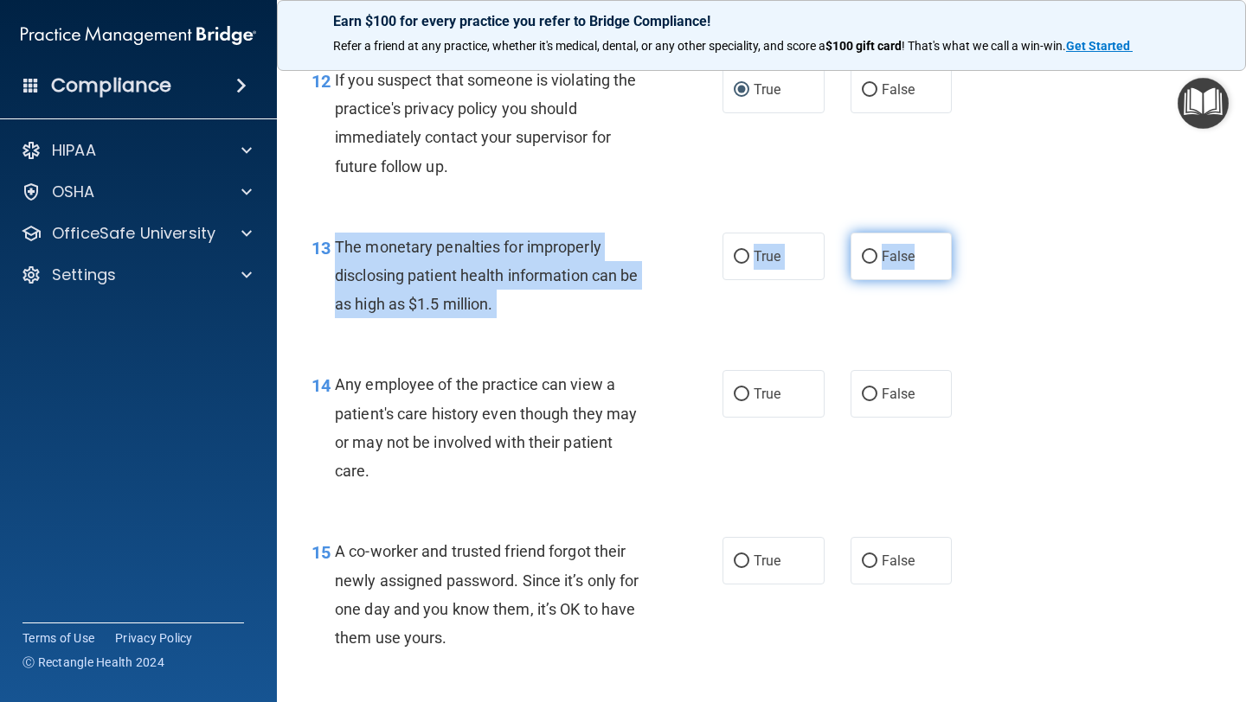
drag, startPoint x: 338, startPoint y: 247, endPoint x: 920, endPoint y: 269, distance: 582.5
click at [967, 233] on ng-form "13 The monetary penalties for improperly disclosing patient health information …" at bounding box center [967, 233] width 0 height 0
copy ng-form "The monetary penalties for improperly disclosing patient health information can…"
click at [742, 253] on input "True" at bounding box center [742, 257] width 16 height 13
radio input "true"
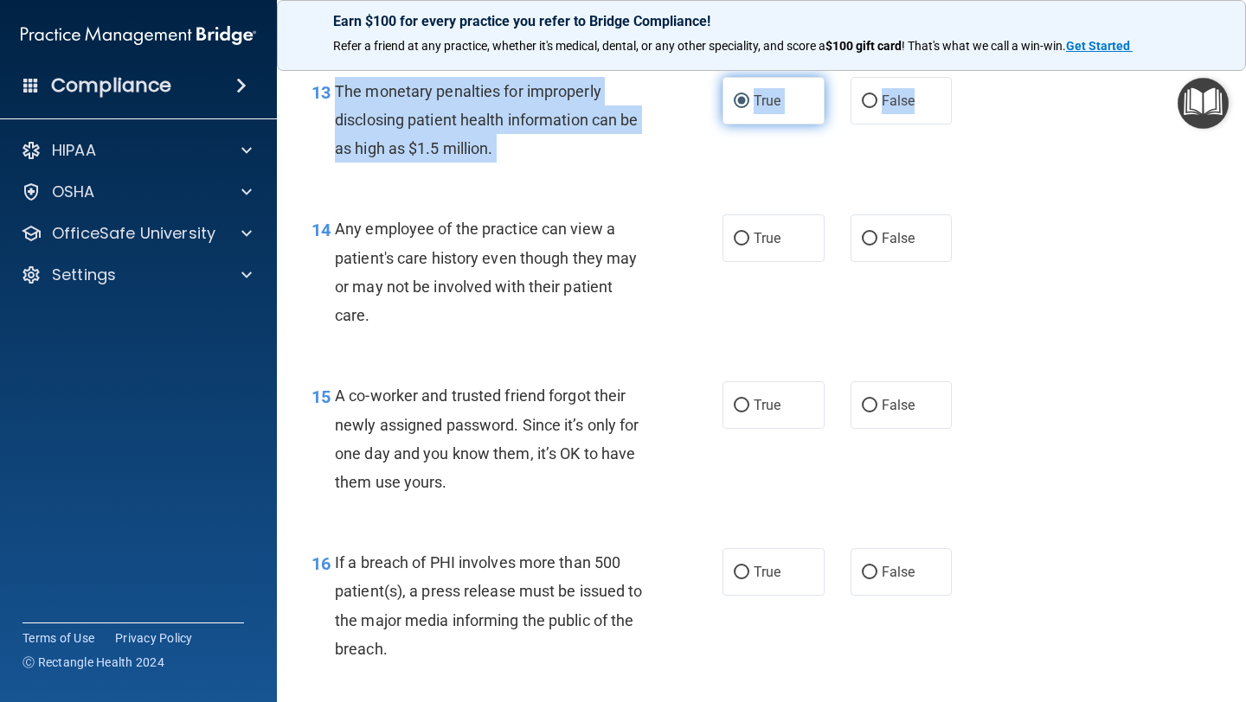
scroll to position [1925, 0]
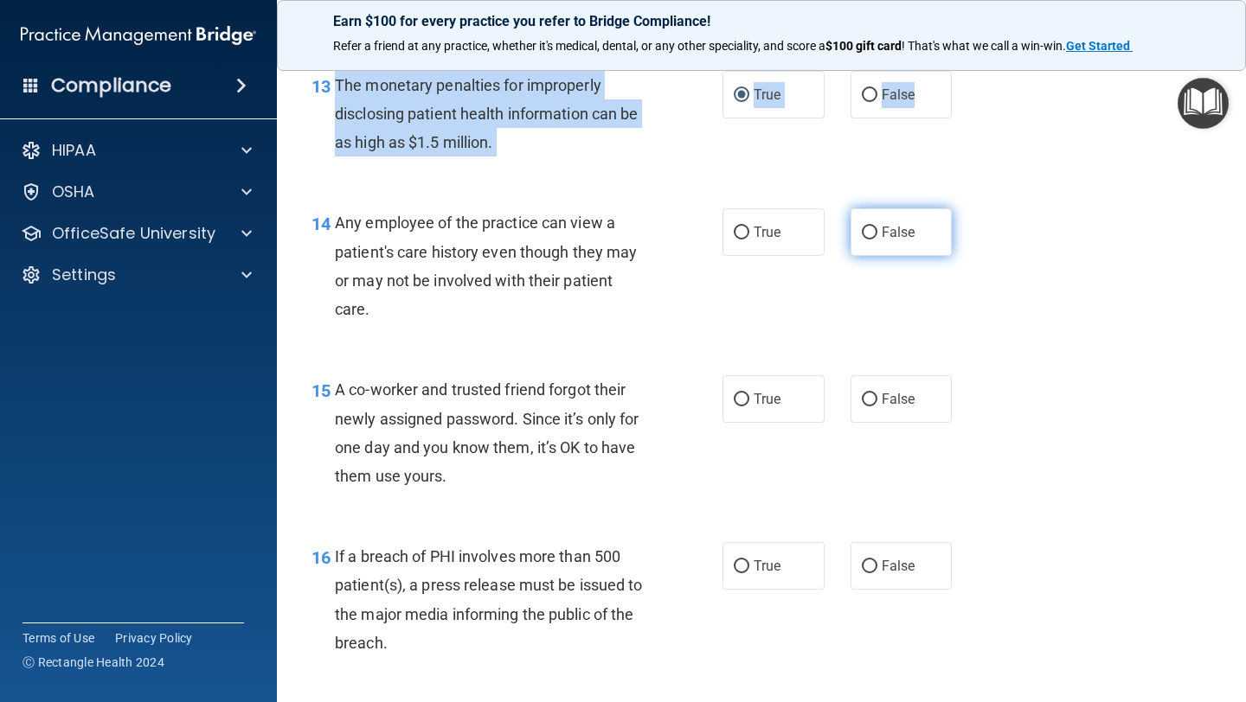
click at [868, 238] on input "False" at bounding box center [870, 233] width 16 height 13
radio input "true"
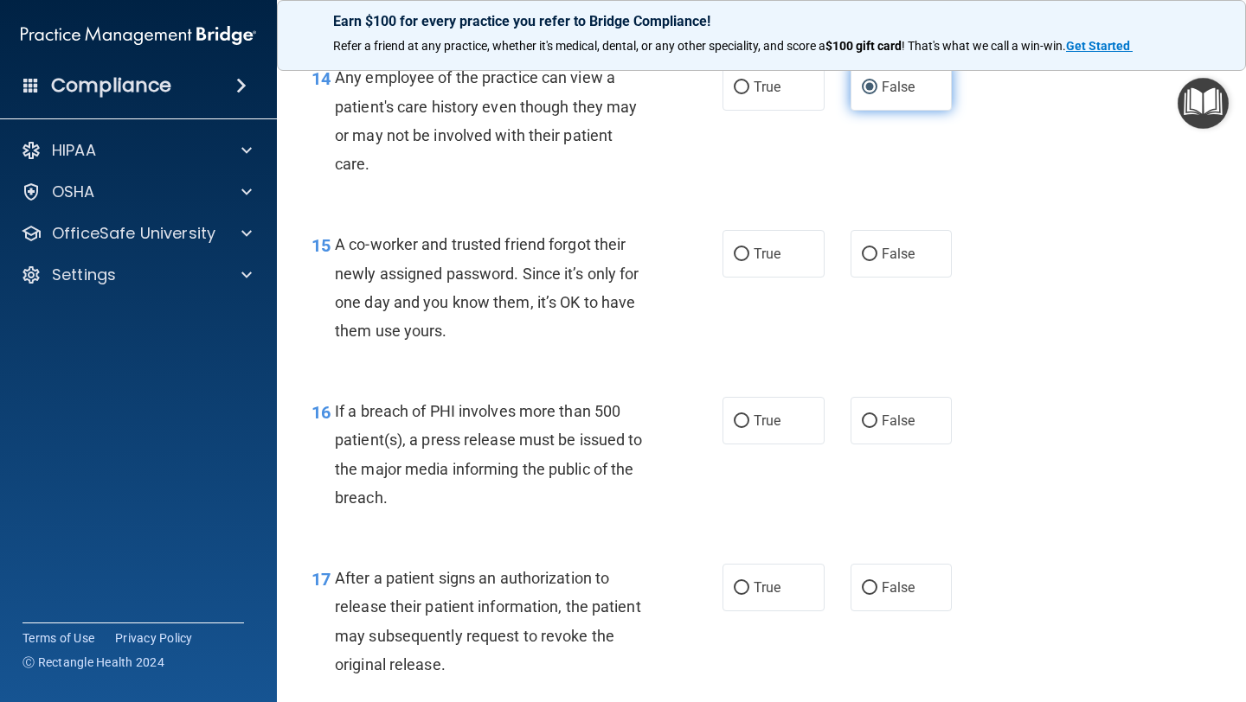
scroll to position [2078, 0]
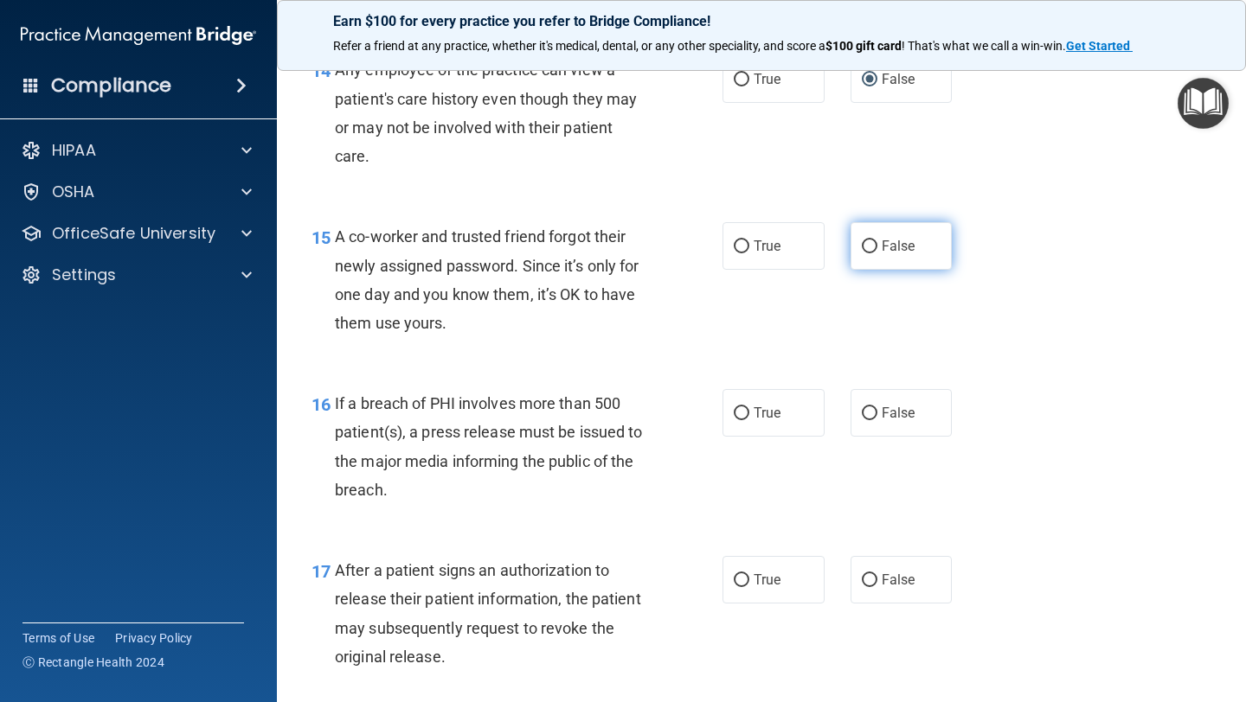
click at [865, 246] on input "False" at bounding box center [870, 246] width 16 height 13
radio input "true"
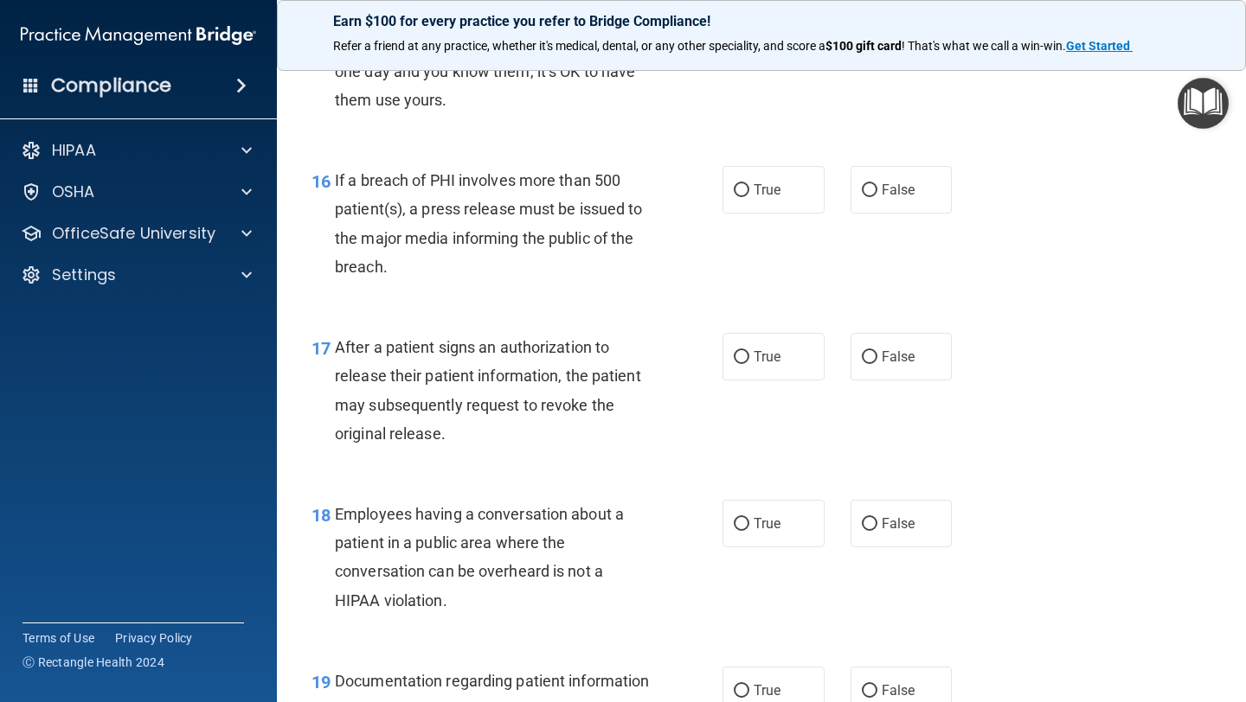
scroll to position [2303, 0]
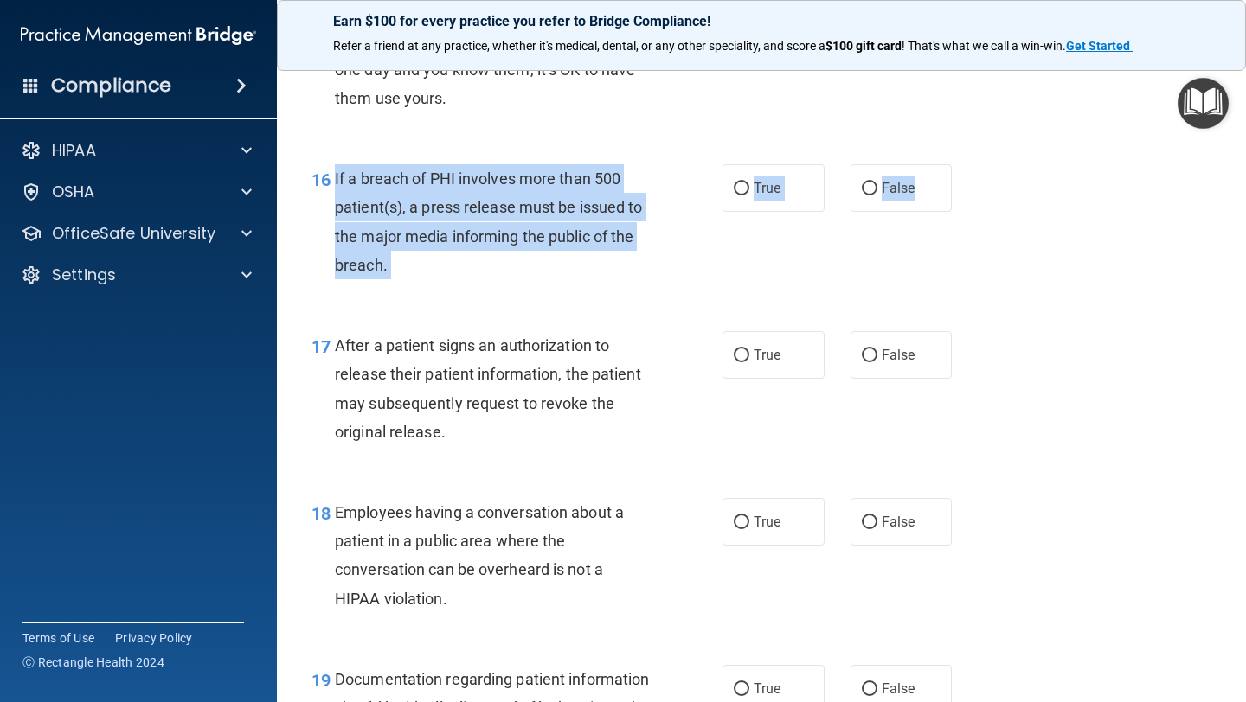
drag, startPoint x: 336, startPoint y: 177, endPoint x: 951, endPoint y: 183, distance: 615.0
click at [967, 164] on ng-form "16 If a breach of PHI involves more than 500 patient(s), a press release must b…" at bounding box center [967, 164] width 0 height 0
copy ng-form "If a breach of PHI involves more than 500 patient(s), a press release must be i…"
click at [746, 185] on input "True" at bounding box center [742, 189] width 16 height 13
radio input "true"
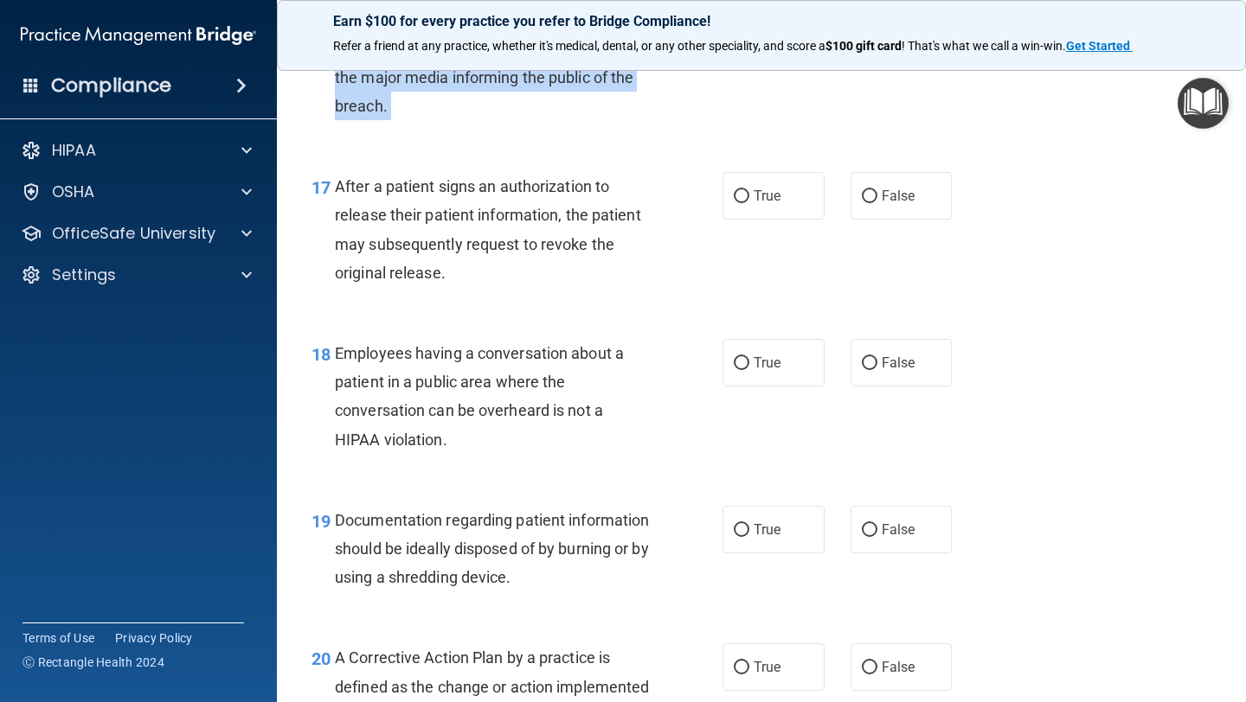
scroll to position [2470, 0]
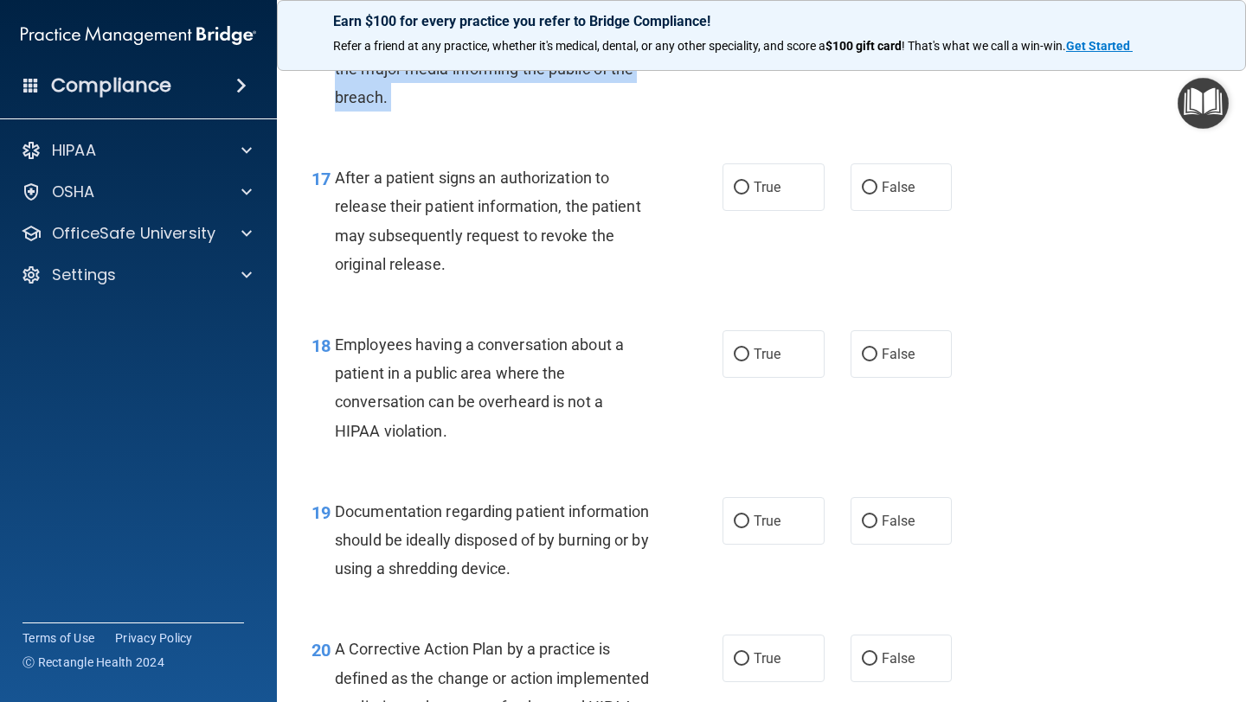
click at [644, 268] on div "After a patient signs an authorization to release their patient information, th…" at bounding box center [499, 220] width 328 height 115
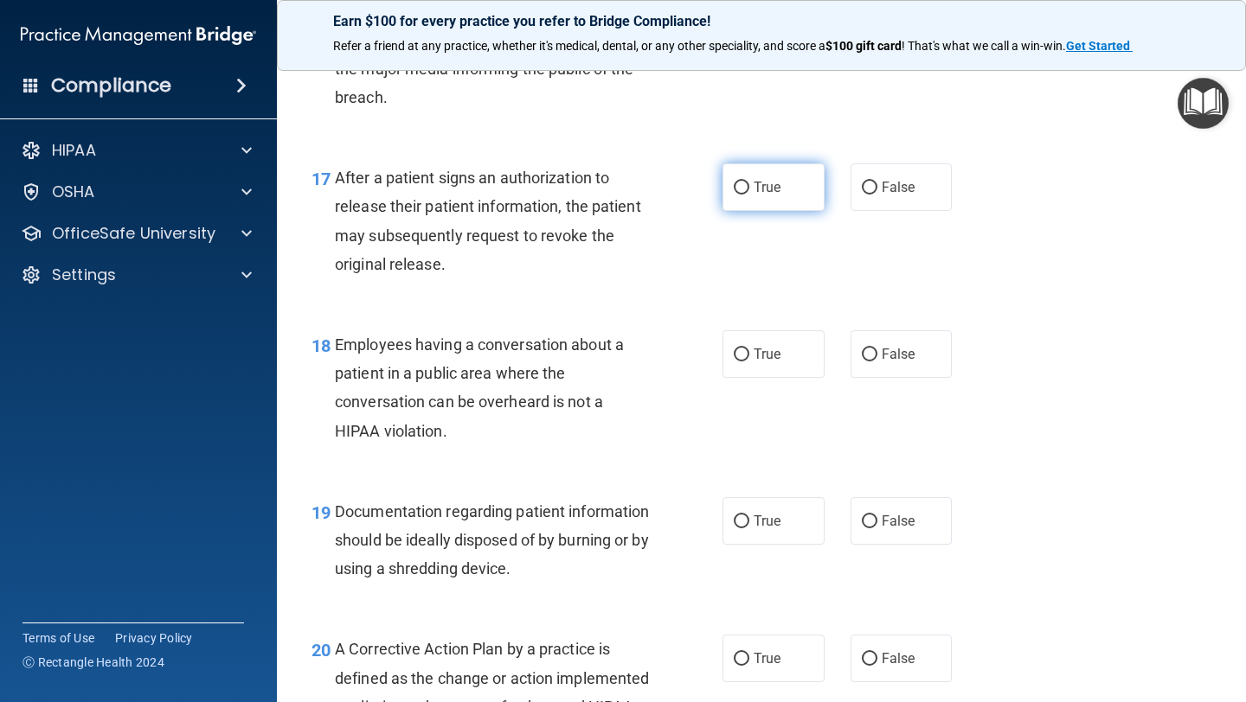
click at [743, 187] on input "True" at bounding box center [742, 188] width 16 height 13
radio input "true"
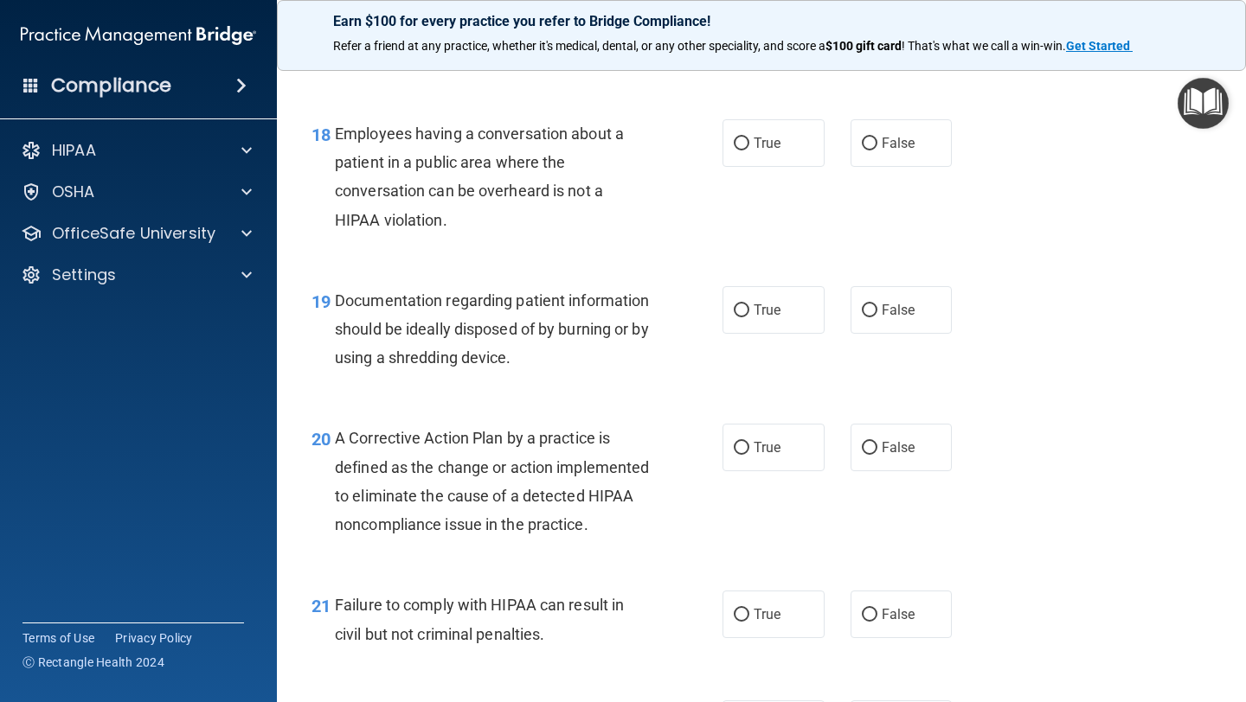
scroll to position [2683, 0]
click at [871, 144] on input "False" at bounding box center [870, 142] width 16 height 13
radio input "true"
click at [742, 310] on input "True" at bounding box center [742, 309] width 16 height 13
radio input "true"
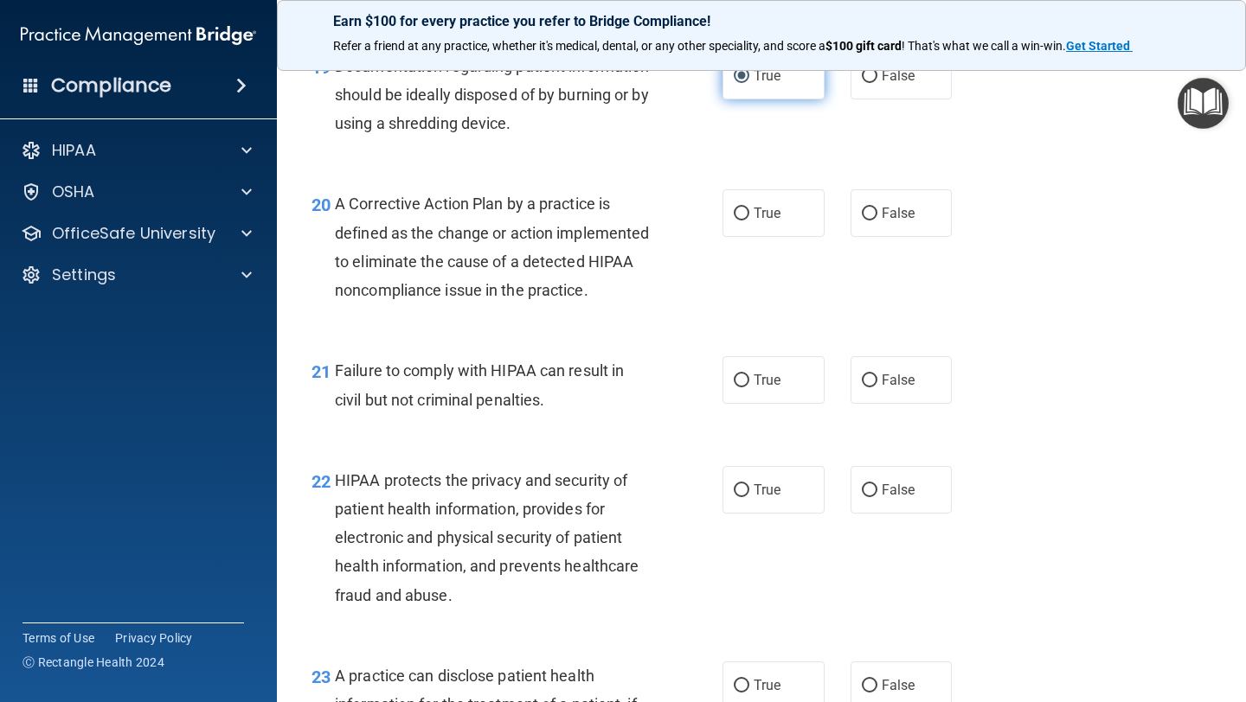
scroll to position [2917, 0]
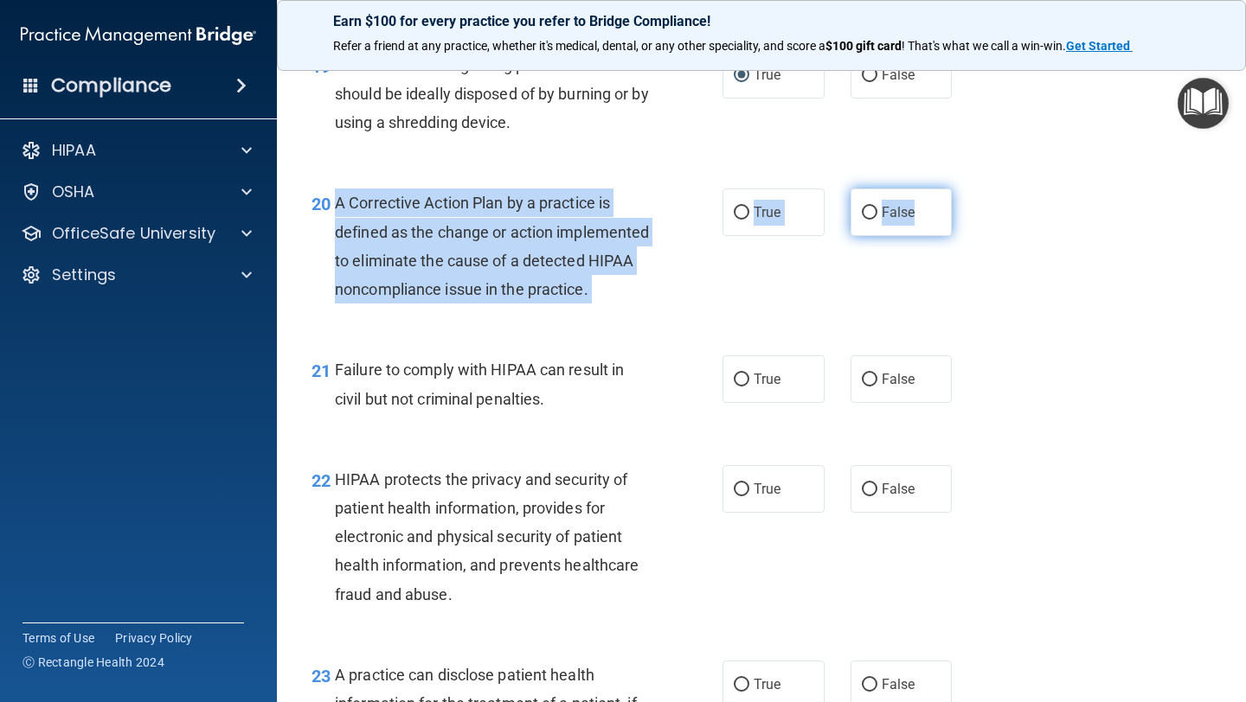
drag, startPoint x: 336, startPoint y: 201, endPoint x: 939, endPoint y: 212, distance: 603.0
click at [967, 189] on ng-form "20 A Corrective Action Plan by a practice is defined as the change or action im…" at bounding box center [967, 189] width 0 height 0
click at [741, 211] on input "True" at bounding box center [742, 213] width 16 height 13
radio input "true"
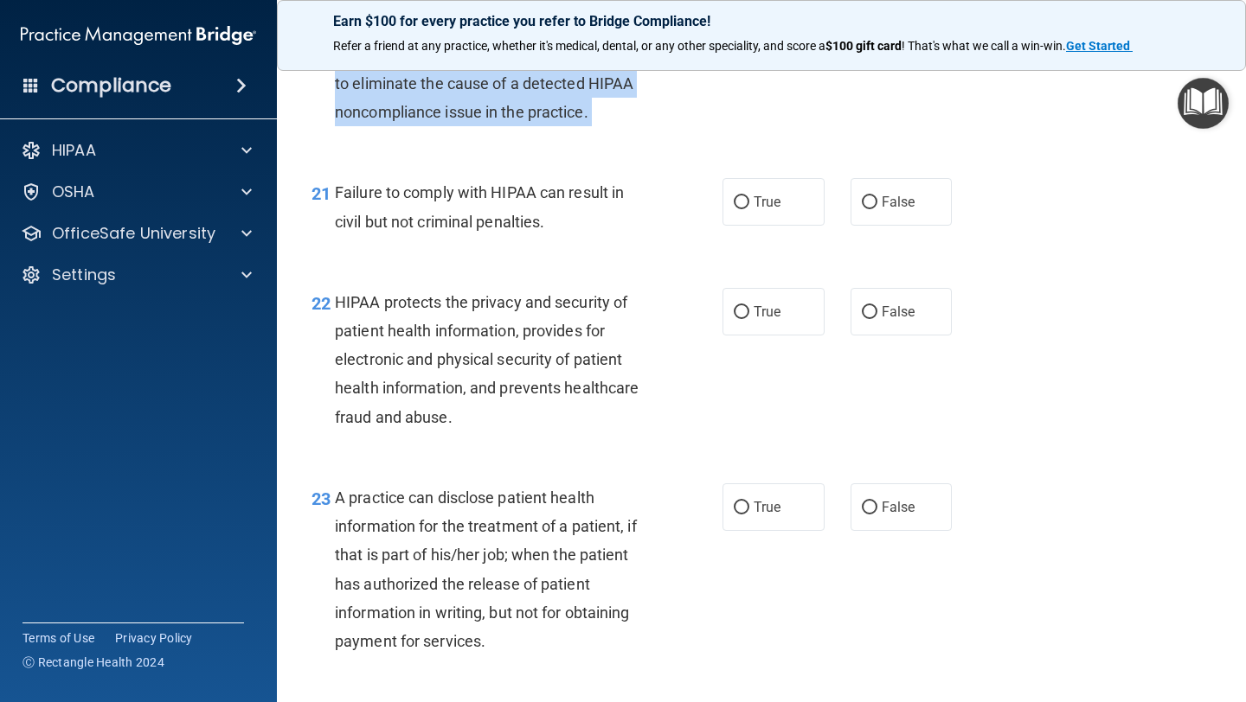
scroll to position [3096, 0]
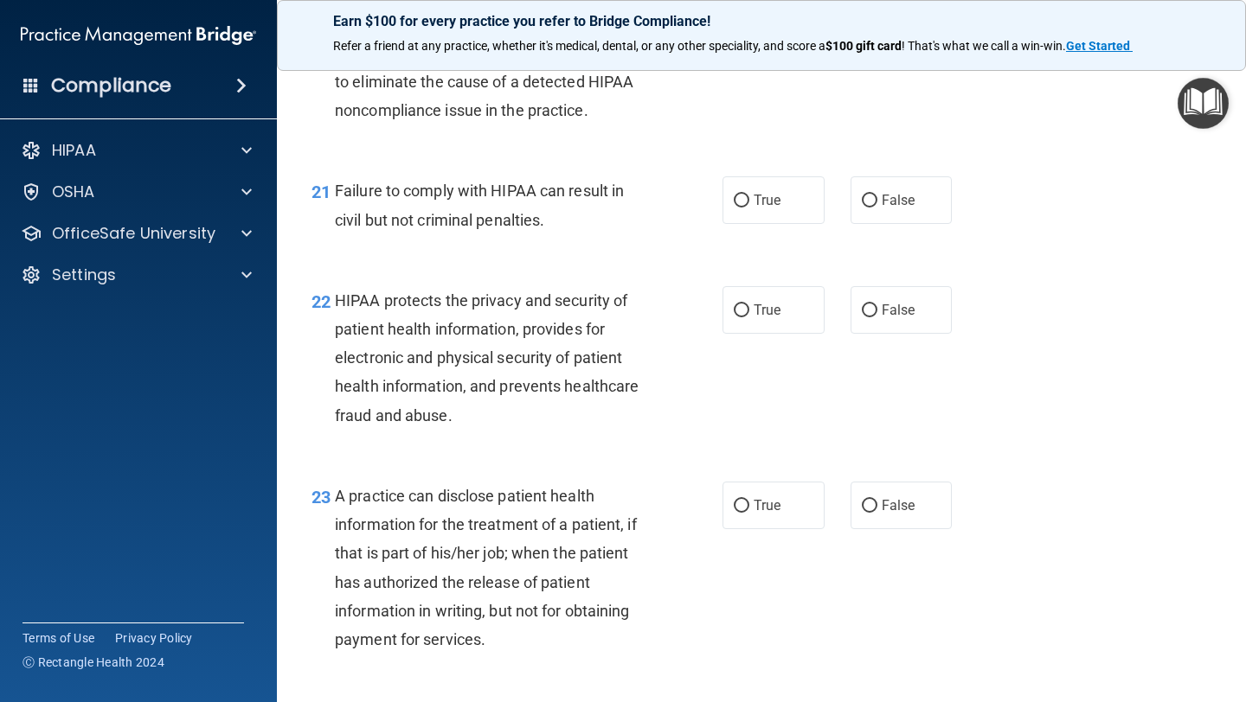
click at [347, 208] on div "Failure to comply with HIPAA can result in civil but not criminal penalties." at bounding box center [499, 204] width 328 height 57
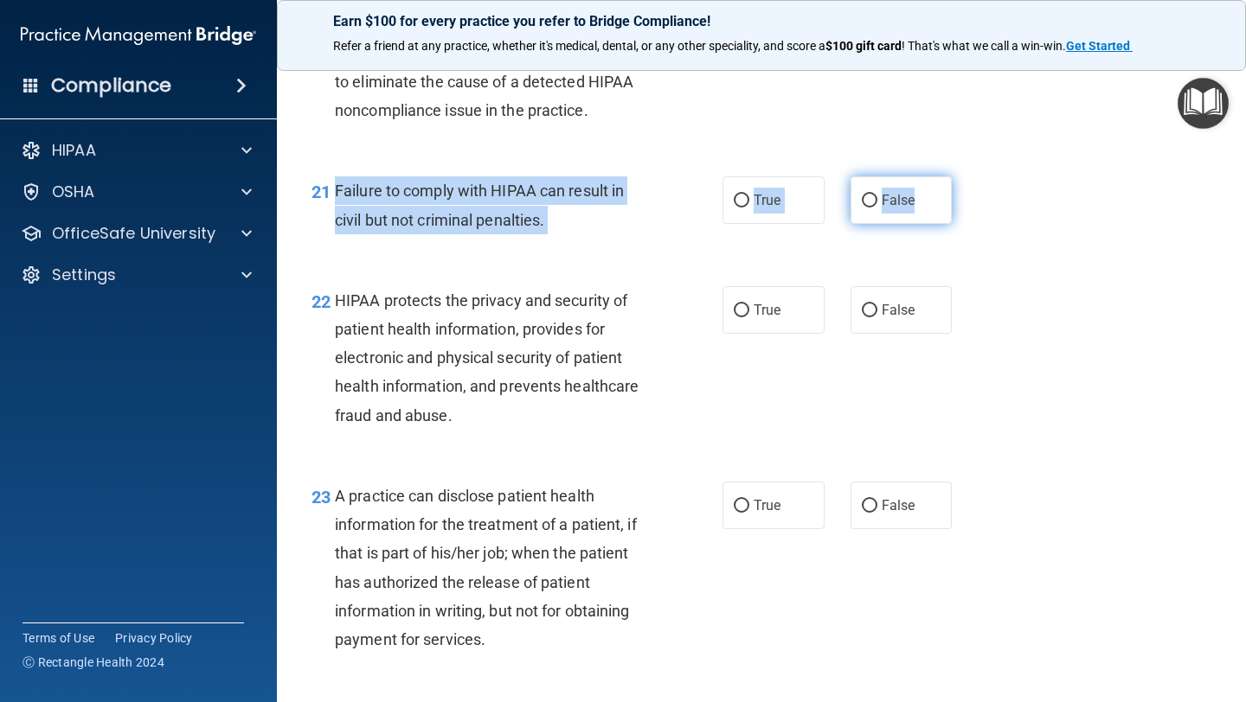
drag, startPoint x: 336, startPoint y: 217, endPoint x: 938, endPoint y: 239, distance: 602.4
click at [967, 176] on ng-form "21 Failure to comply with HIPAA can result in civil but not criminal penalties.…" at bounding box center [967, 176] width 0 height 0
click at [869, 208] on input "False" at bounding box center [870, 201] width 16 height 13
radio input "true"
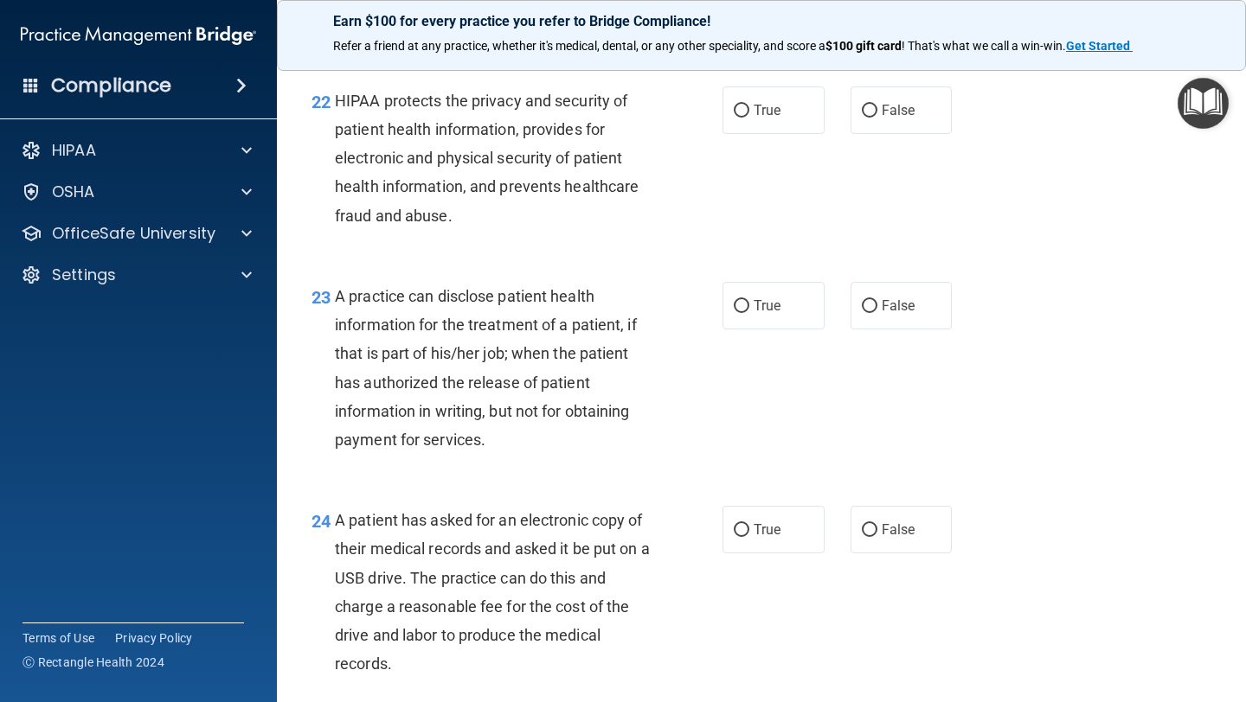
scroll to position [3298, 0]
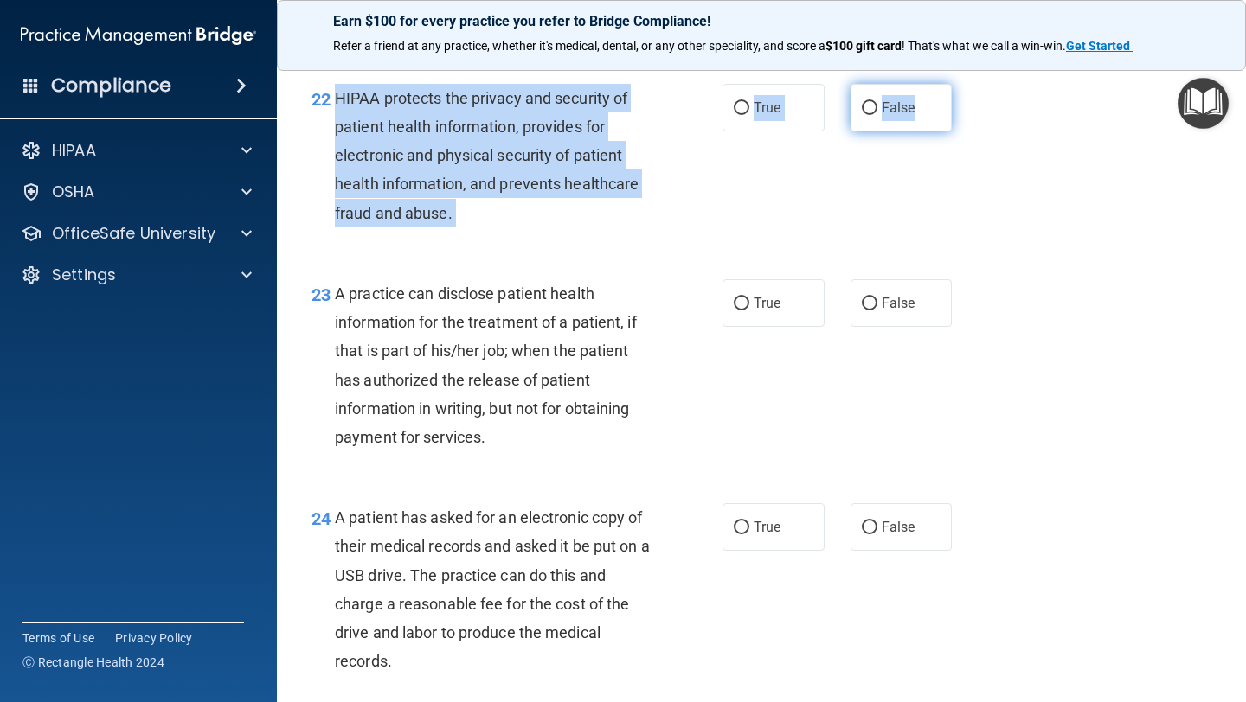
drag, startPoint x: 335, startPoint y: 124, endPoint x: 939, endPoint y: 150, distance: 605.2
click at [967, 84] on ng-form "22 HIPAA protects the privacy and security of patient health information, provi…" at bounding box center [967, 84] width 0 height 0
click at [740, 115] on input "True" at bounding box center [742, 108] width 16 height 13
radio input "true"
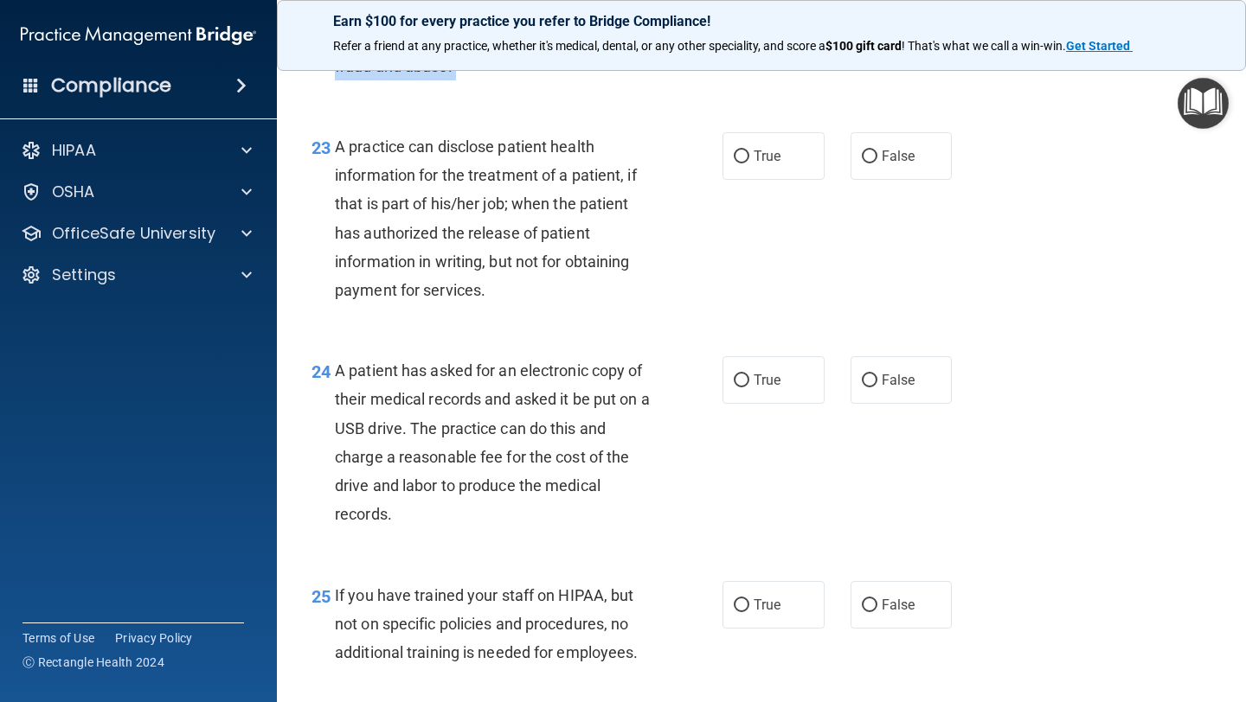
scroll to position [3489, 0]
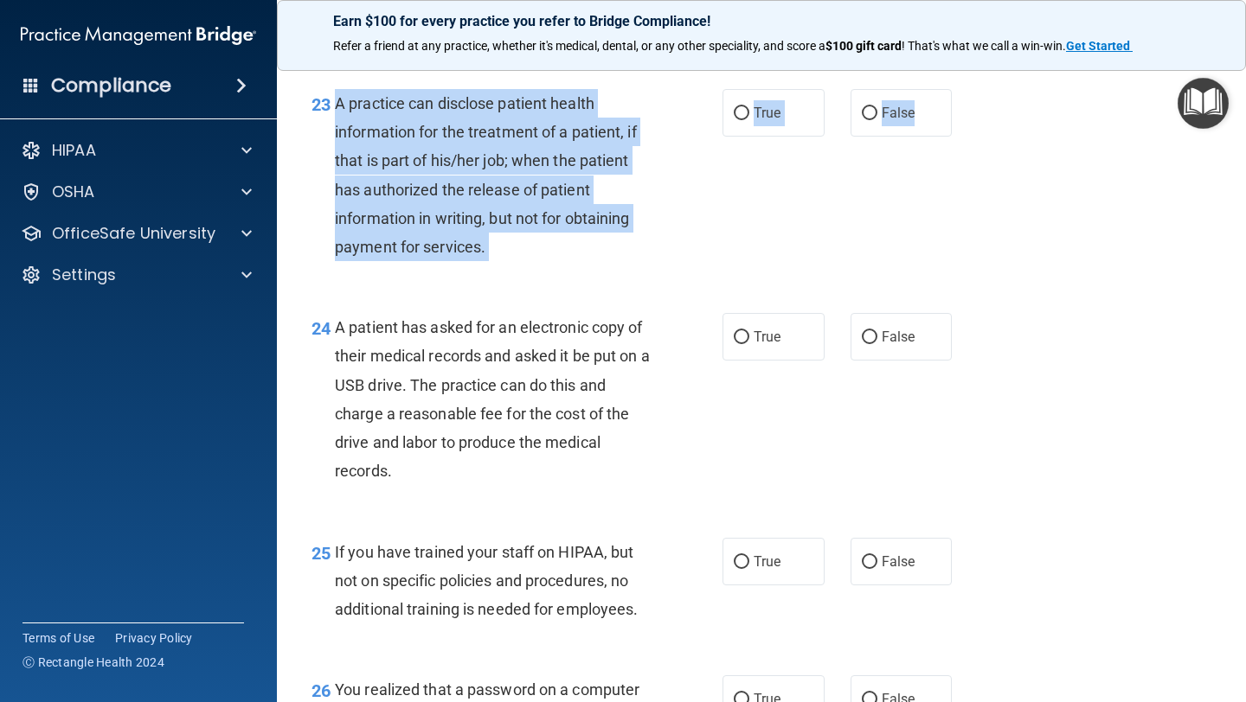
drag, startPoint x: 335, startPoint y: 132, endPoint x: 957, endPoint y: 162, distance: 622.6
click at [967, 89] on ng-form "23 A practice can disclose patient health information for the treatment of a pa…" at bounding box center [967, 89] width 0 height 0
click at [871, 120] on input "False" at bounding box center [870, 113] width 16 height 13
radio input "true"
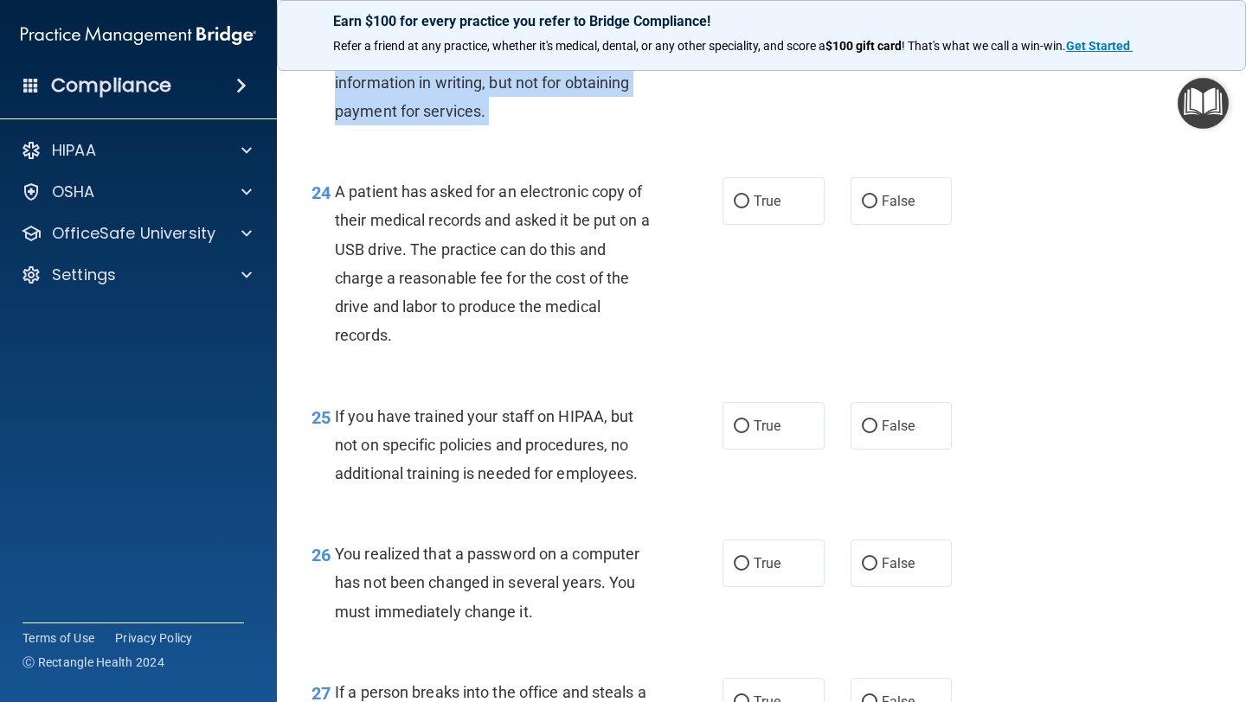
scroll to position [3625, 0]
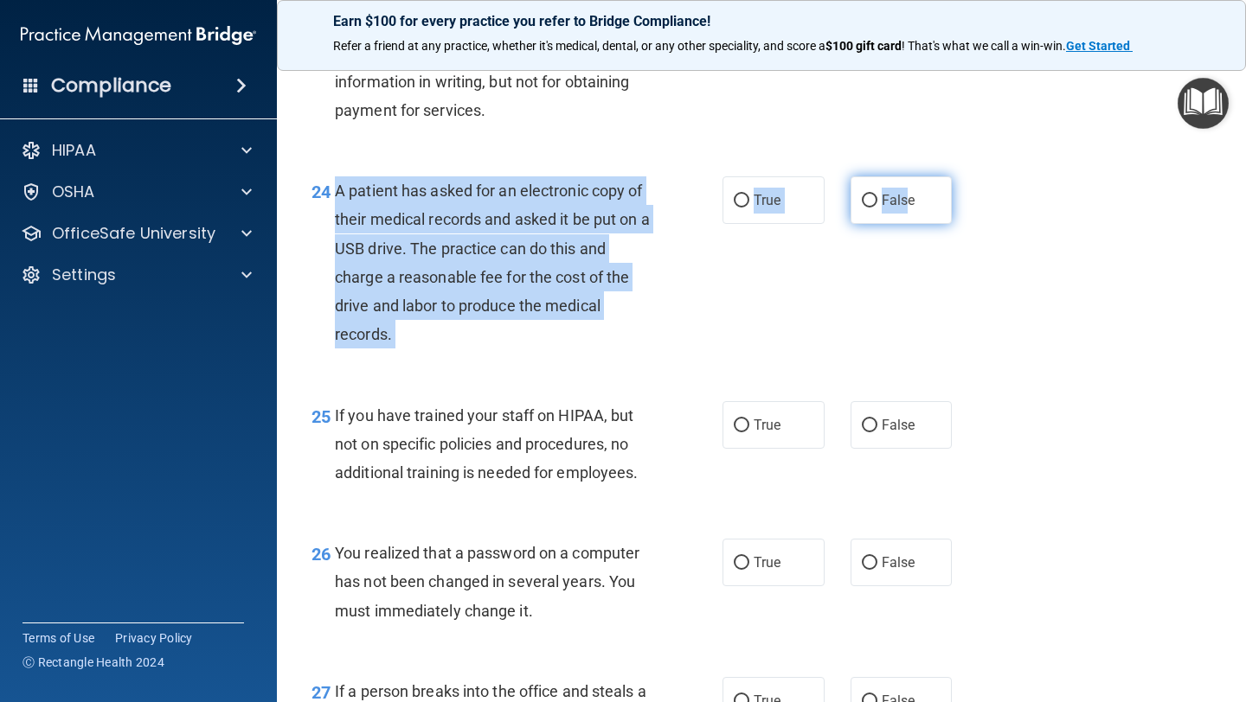
drag, startPoint x: 336, startPoint y: 220, endPoint x: 908, endPoint y: 234, distance: 572.8
click at [967, 176] on ng-form "24 A patient has asked for an electronic copy of their medical records and aske…" at bounding box center [967, 176] width 0 height 0
click at [1064, 189] on div "24 A patient has asked for an electronic copy of their medical records and aske…" at bounding box center [761, 267] width 926 height 224
drag, startPoint x: 336, startPoint y: 218, endPoint x: 923, endPoint y: 228, distance: 587.4
click at [967, 176] on ng-form "24 A patient has asked for an electronic copy of their medical records and aske…" at bounding box center [967, 176] width 0 height 0
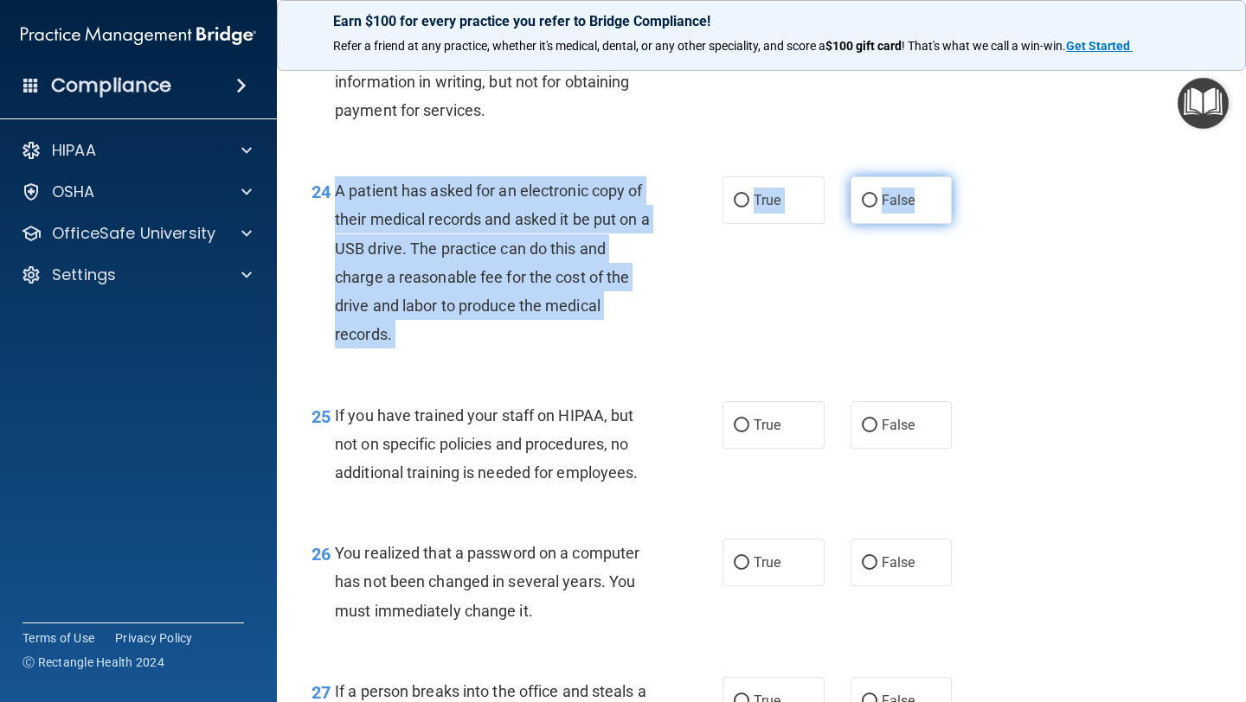
click at [874, 208] on input "False" at bounding box center [870, 201] width 16 height 13
radio input "true"
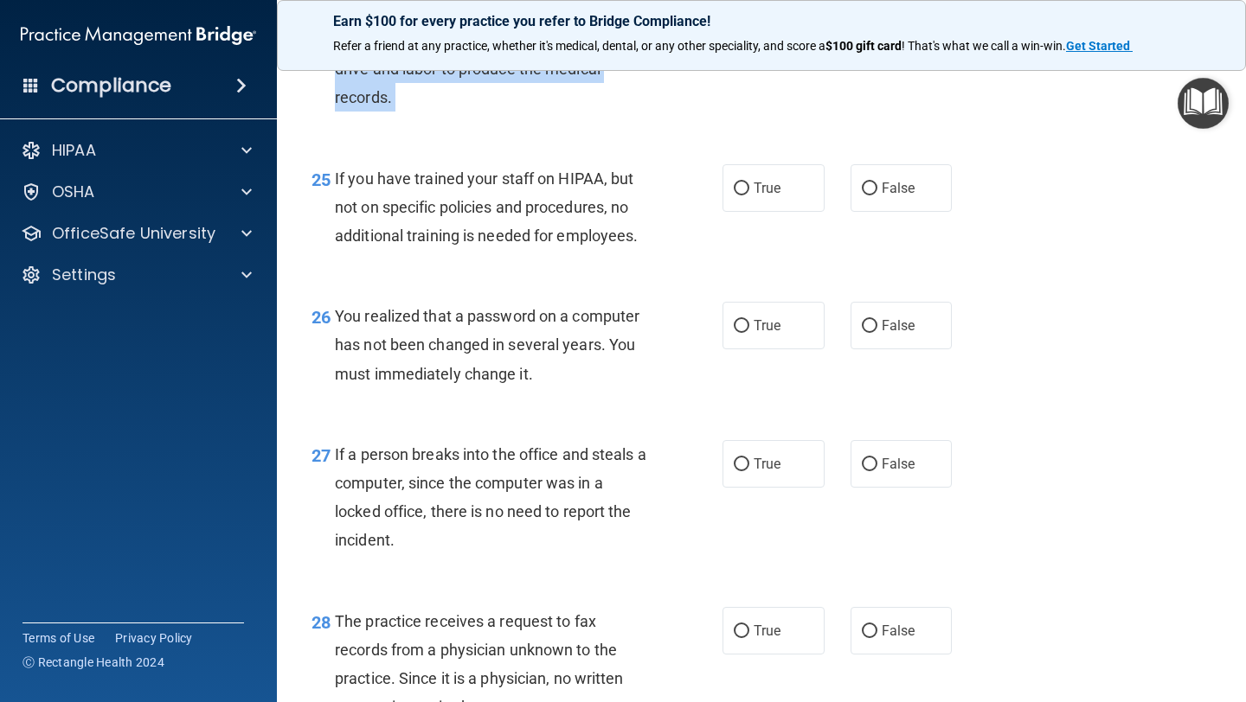
scroll to position [3873, 0]
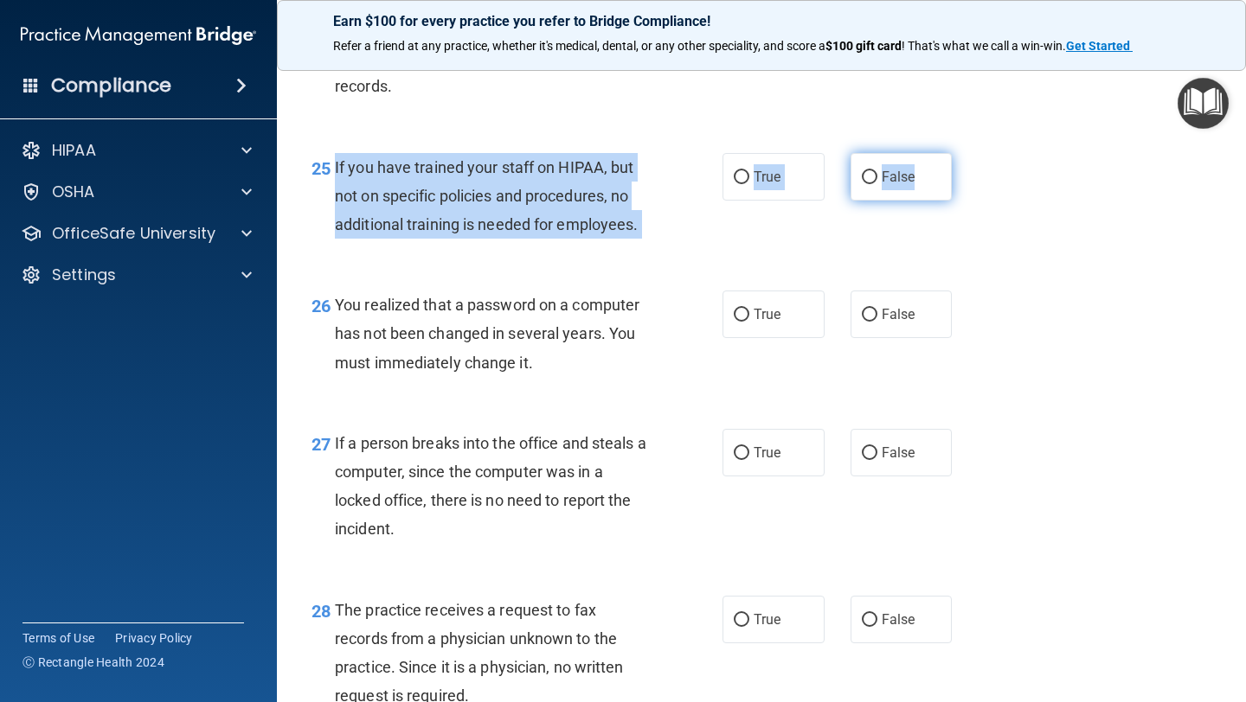
drag, startPoint x: 336, startPoint y: 192, endPoint x: 940, endPoint y: 208, distance: 604.9
click at [967, 153] on ng-form "25 If you have trained your staff on HIPAA, but not on specific policies and pr…" at bounding box center [967, 153] width 0 height 0
click at [872, 184] on input "False" at bounding box center [870, 177] width 16 height 13
radio input "true"
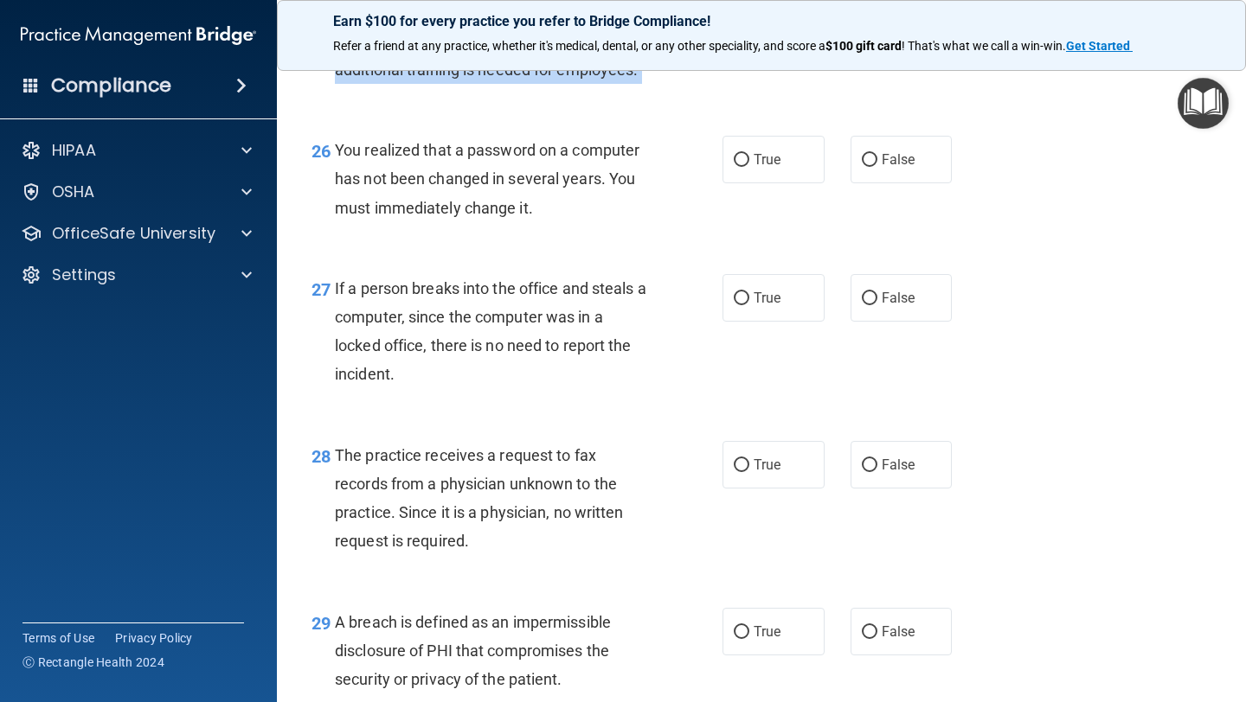
scroll to position [4029, 0]
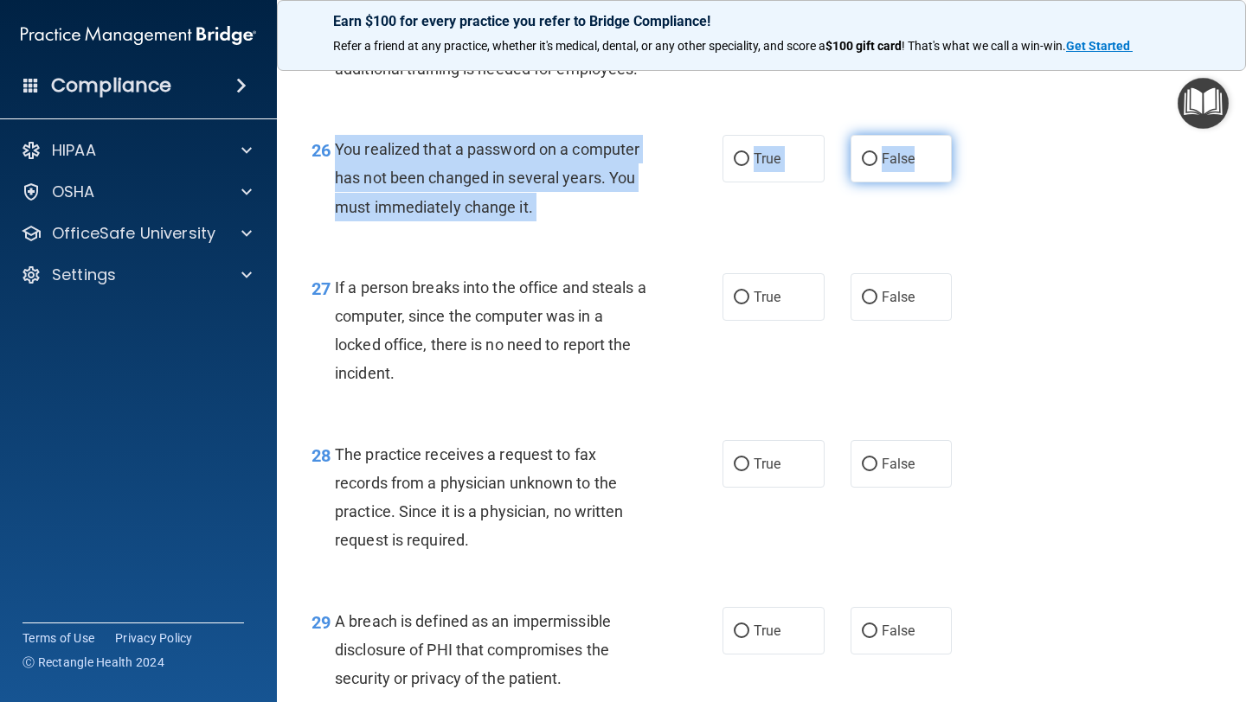
drag, startPoint x: 337, startPoint y: 183, endPoint x: 936, endPoint y: 196, distance: 598.7
click at [967, 135] on ng-form "26 You realized that a password on a computer has not been changed in several y…" at bounding box center [967, 135] width 0 height 0
click at [866, 166] on input "False" at bounding box center [870, 159] width 16 height 13
radio input "true"
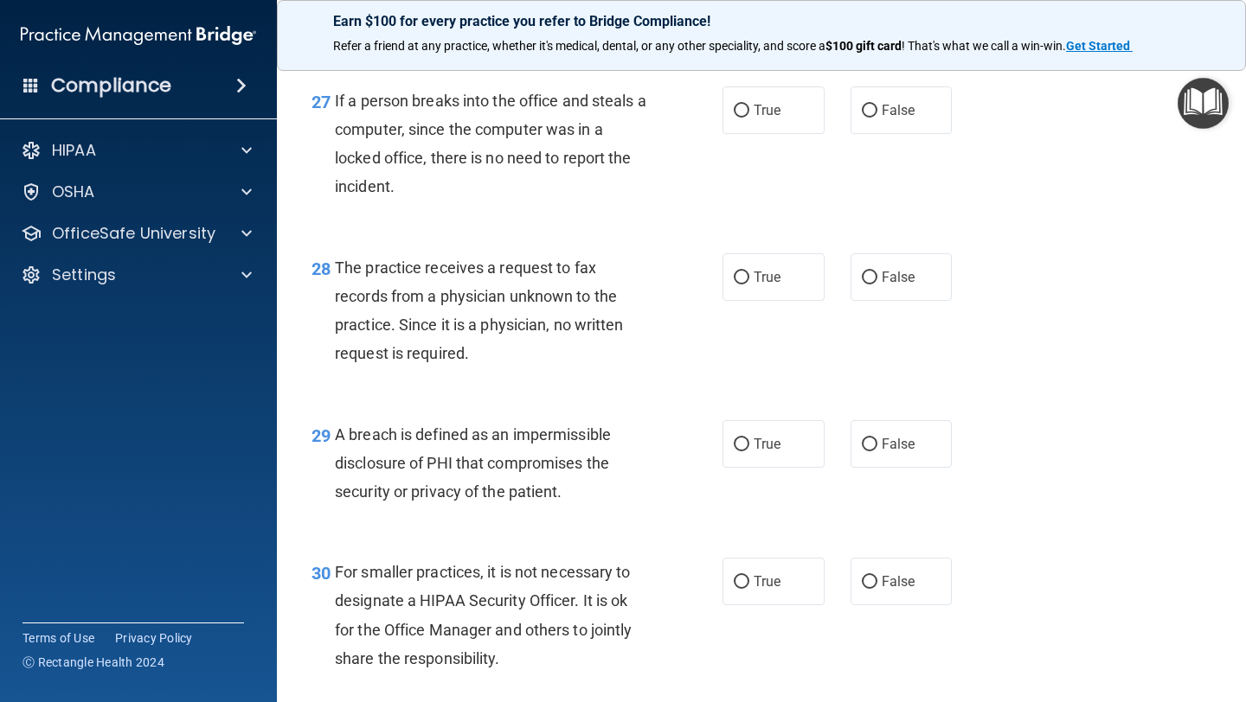
scroll to position [4218, 0]
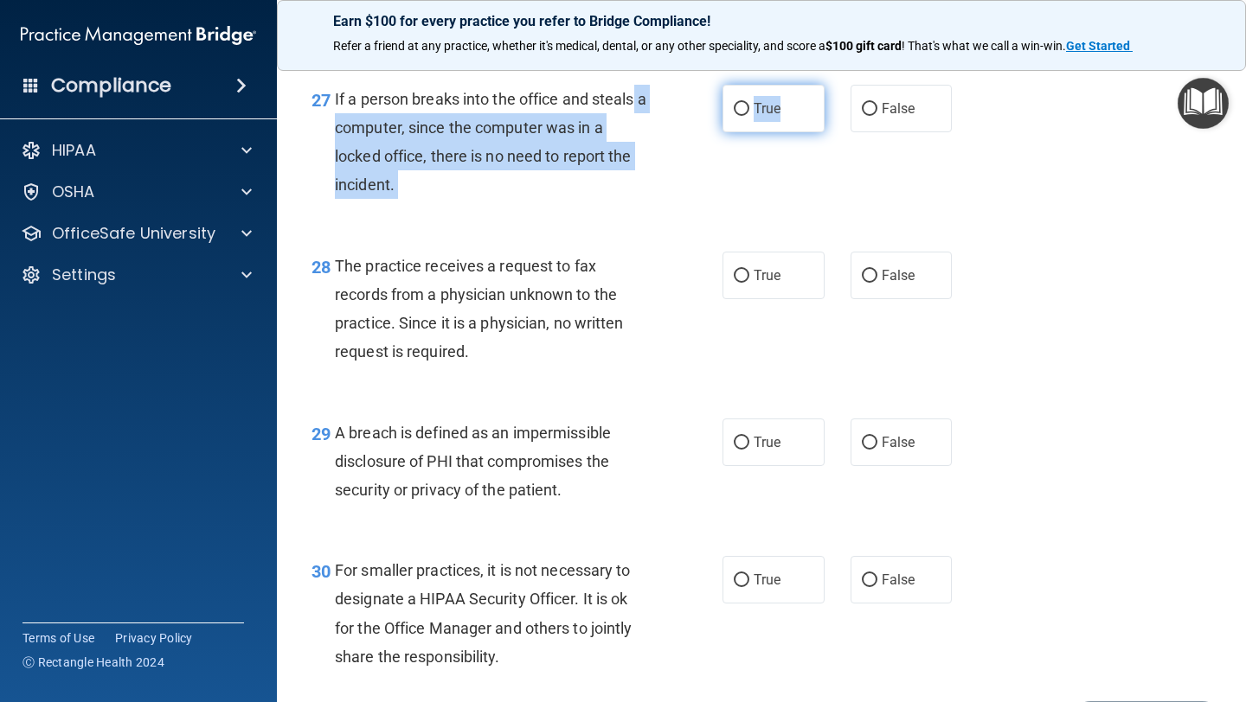
drag, startPoint x: 336, startPoint y: 125, endPoint x: 787, endPoint y: 142, distance: 451.8
click at [967, 85] on ng-form "27 If a person breaks into the office and steals a computer, since the computer…" at bounding box center [967, 85] width 0 height 0
click at [743, 116] on input "True" at bounding box center [742, 109] width 16 height 13
radio input "true"
click at [868, 116] on input "False" at bounding box center [870, 109] width 16 height 13
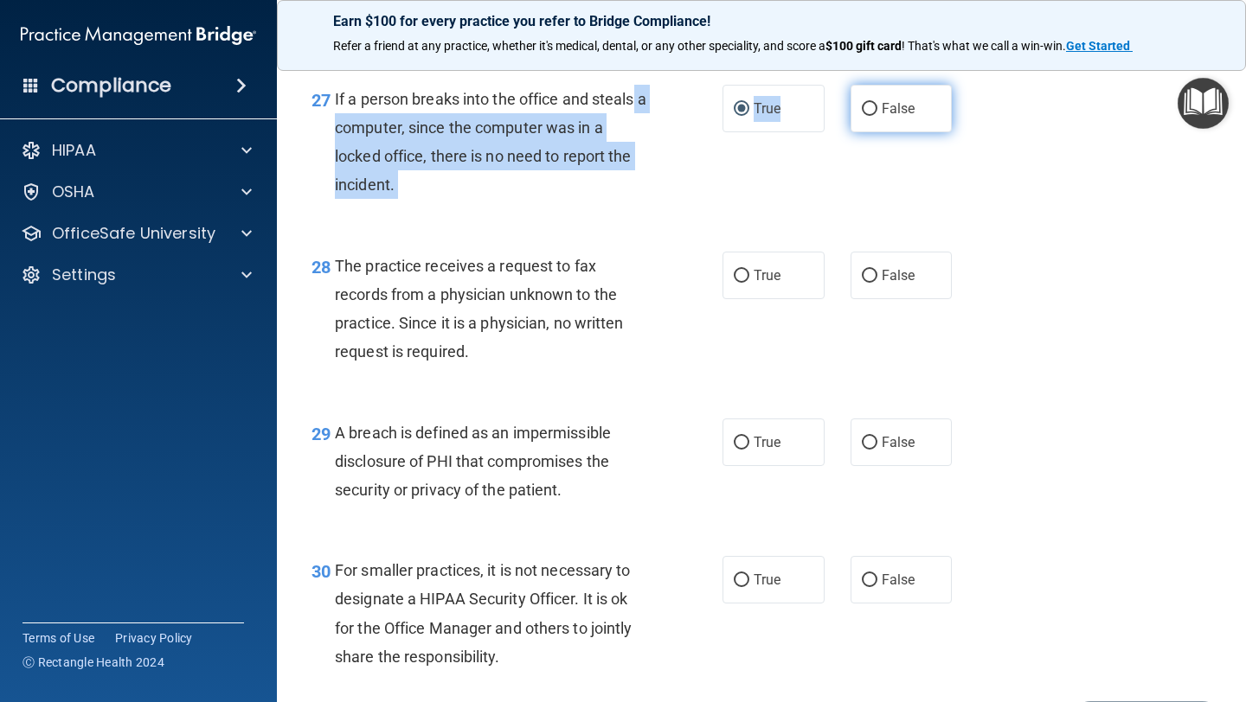
radio input "true"
radio input "false"
click at [704, 173] on div "27 If a person breaks into the office and steals a computer, since the computer…" at bounding box center [516, 147] width 463 height 124
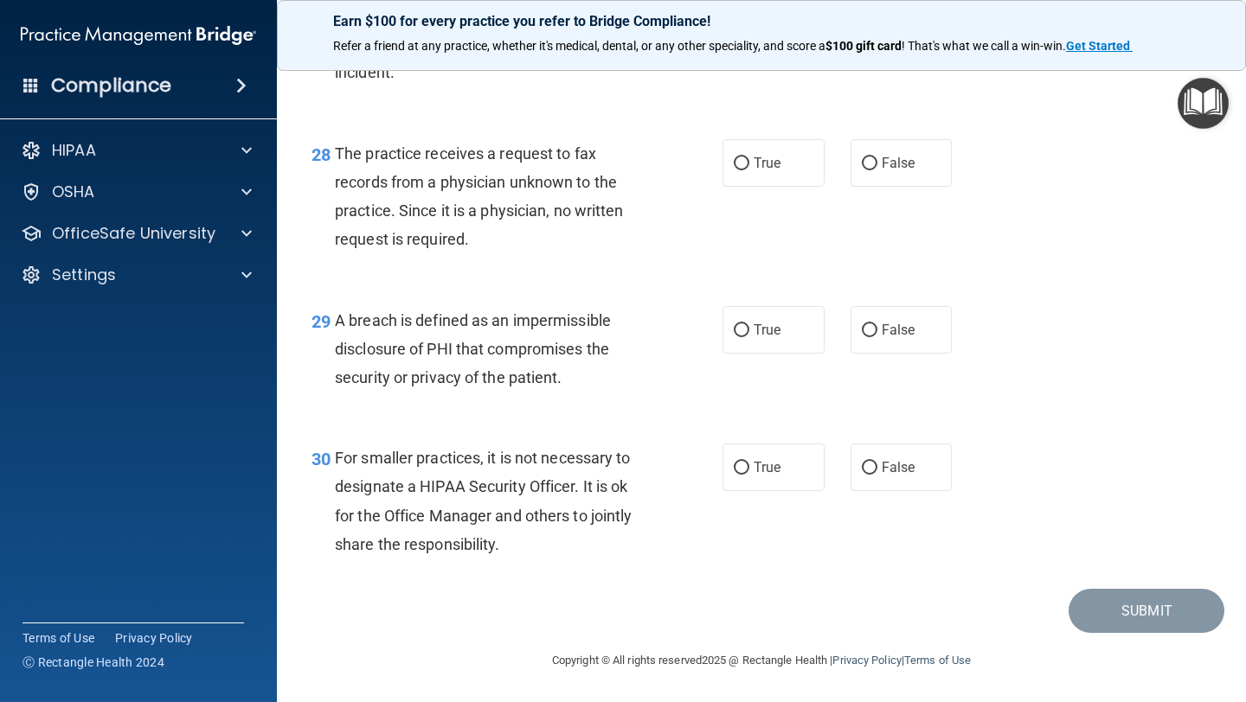
scroll to position [4338, 0]
click at [873, 170] on input "False" at bounding box center [870, 163] width 16 height 13
radio input "true"
click at [739, 328] on input "True" at bounding box center [742, 330] width 16 height 13
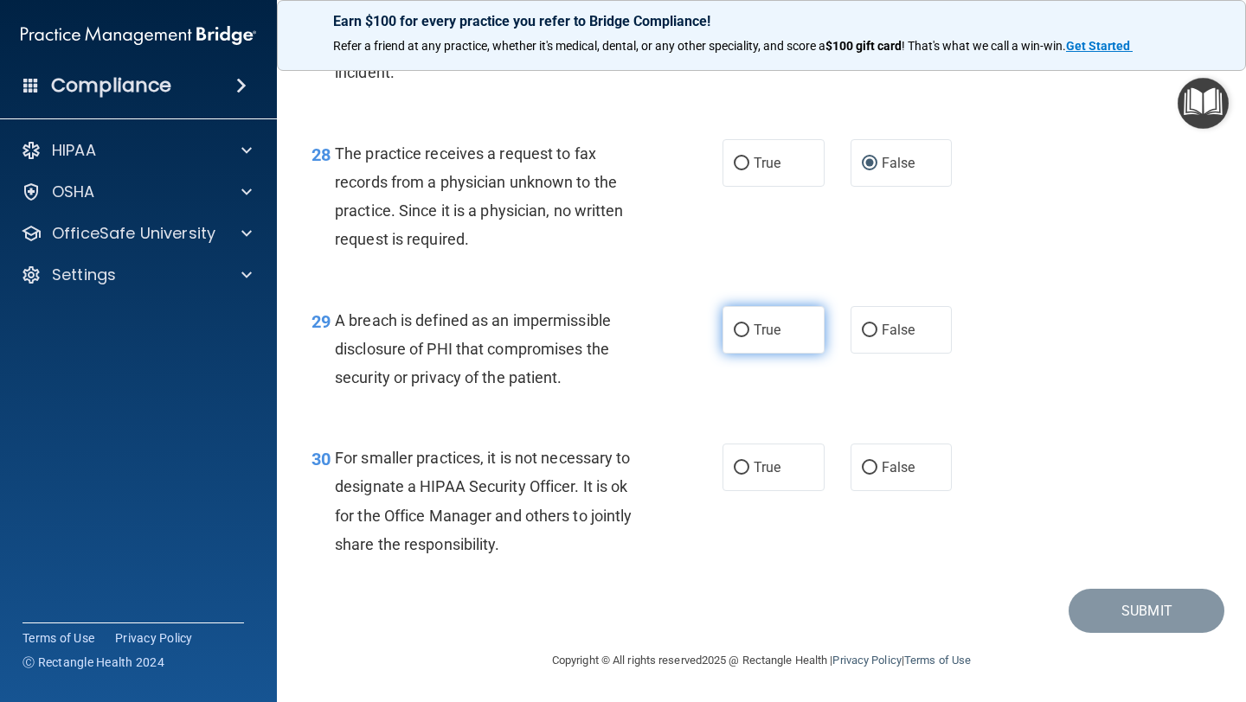
radio input "true"
drag, startPoint x: 334, startPoint y: 456, endPoint x: 805, endPoint y: 514, distance: 475.0
click at [805, 514] on div "30 For smaller practices, it is not necessary to designate a HIPAA Security Off…" at bounding box center [761, 505] width 926 height 167
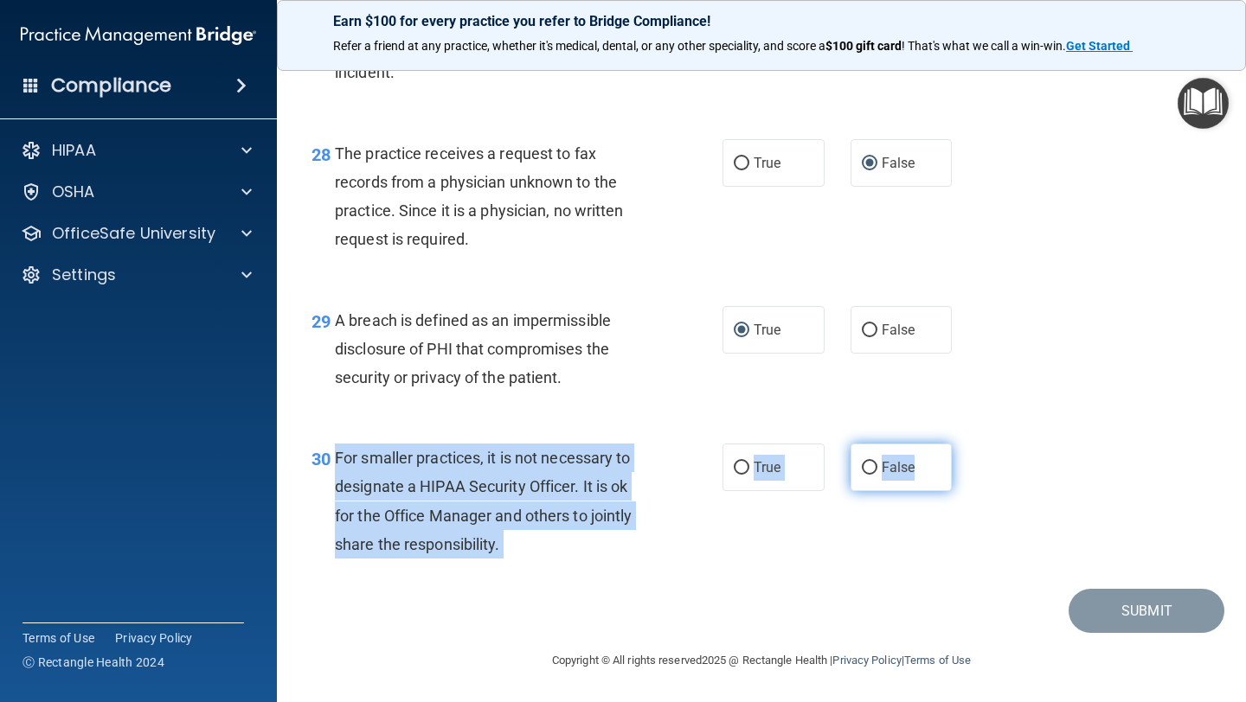
drag, startPoint x: 336, startPoint y: 458, endPoint x: 935, endPoint y: 460, distance: 599.4
click at [967, 444] on ng-form "30 For smaller practices, it is not necessary to designate a HIPAA Security Off…" at bounding box center [967, 444] width 0 height 0
click at [873, 465] on input "False" at bounding box center [870, 468] width 16 height 13
radio input "true"
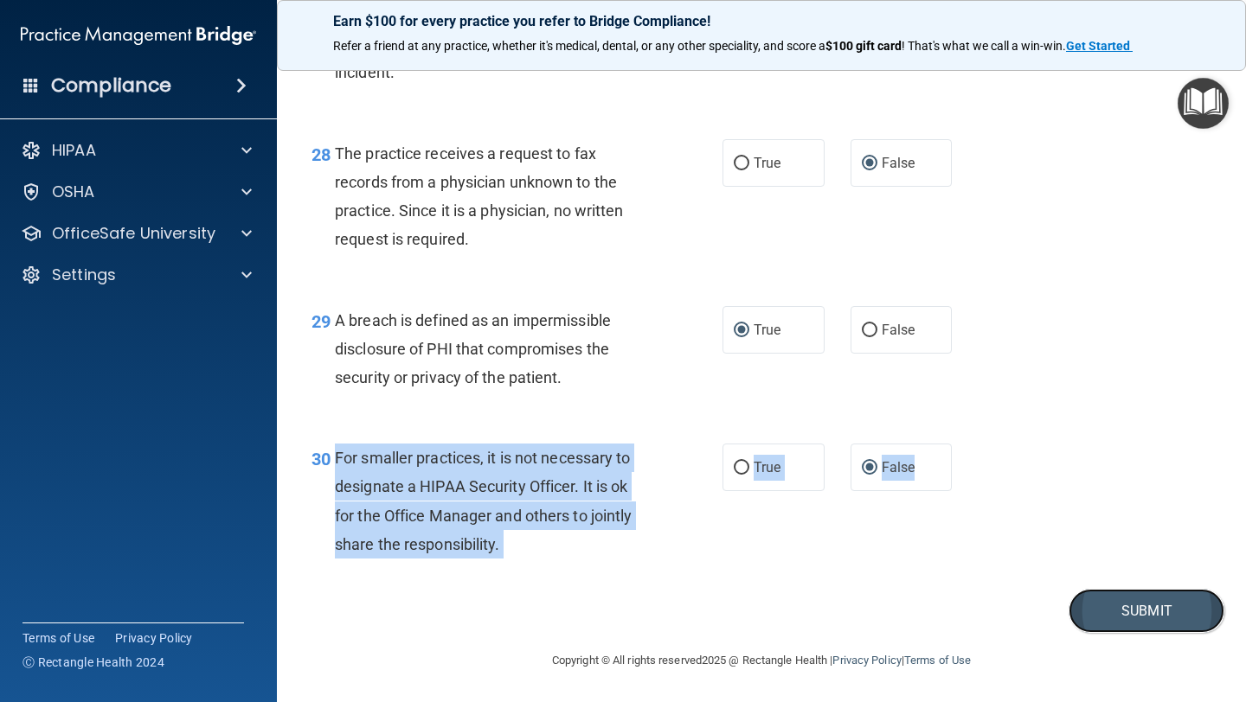
click at [1138, 609] on button "Submit" at bounding box center [1146, 611] width 156 height 44
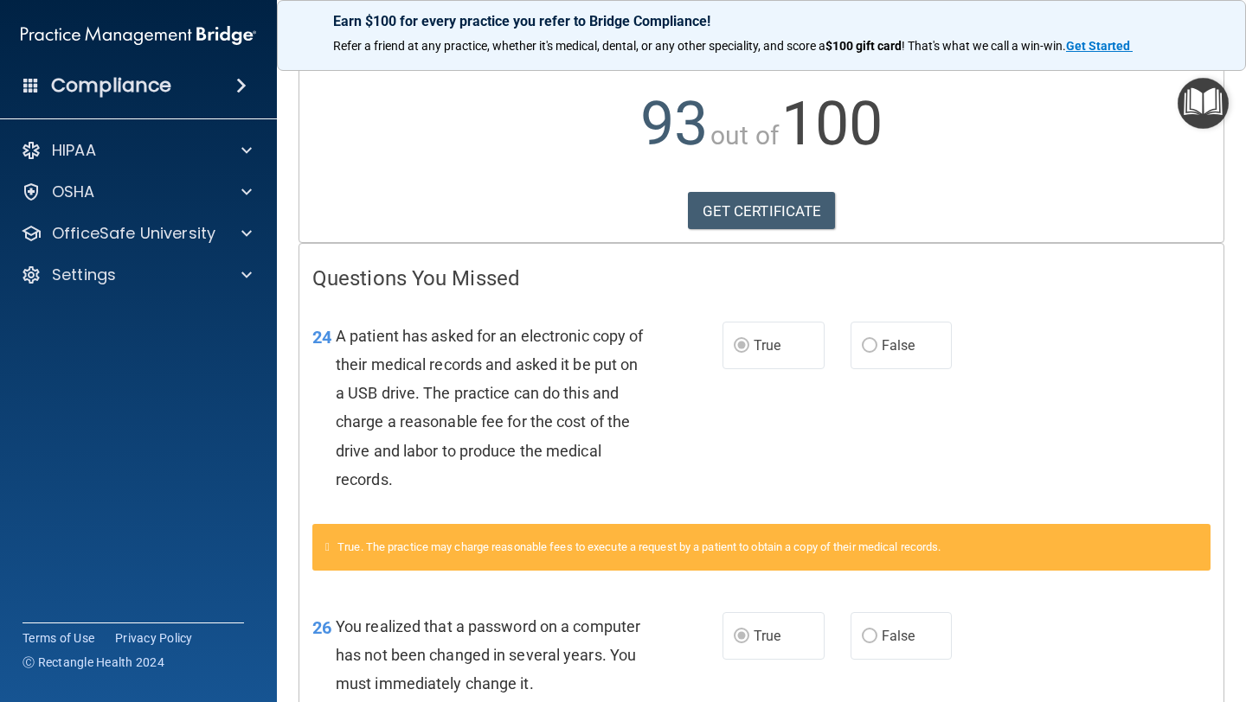
scroll to position [136, 0]
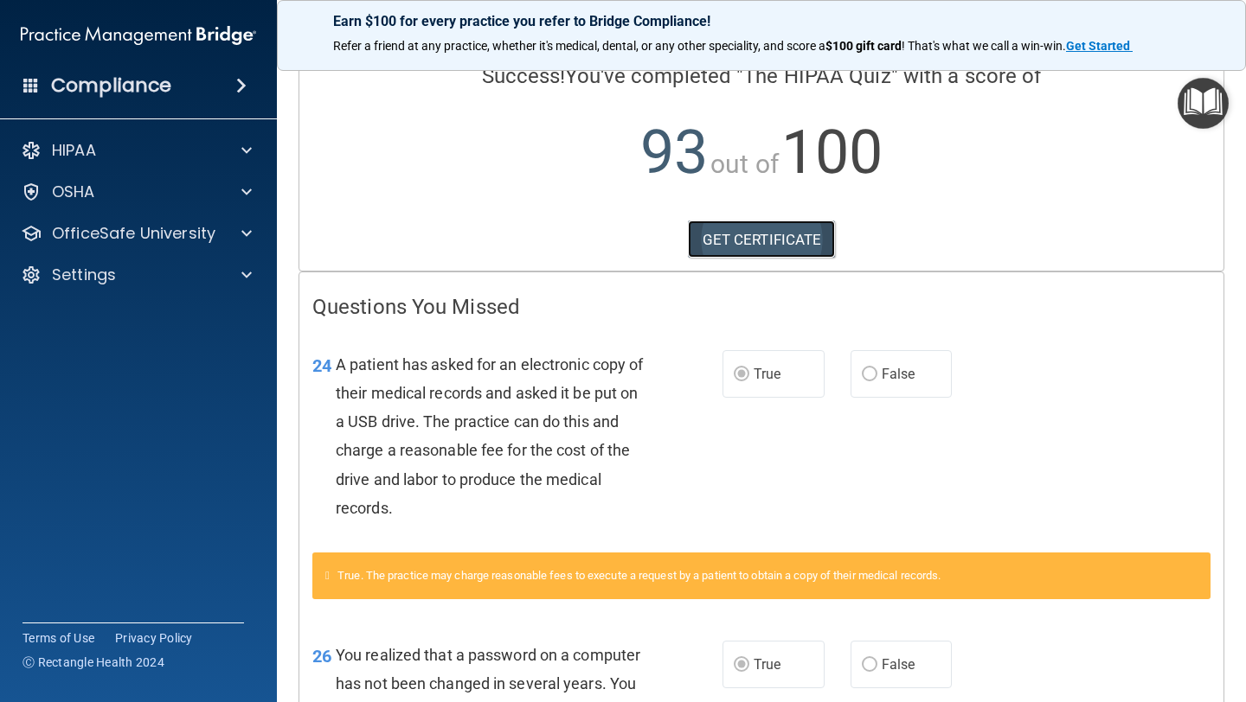
click at [770, 235] on link "GET CERTIFICATE" at bounding box center [762, 240] width 148 height 38
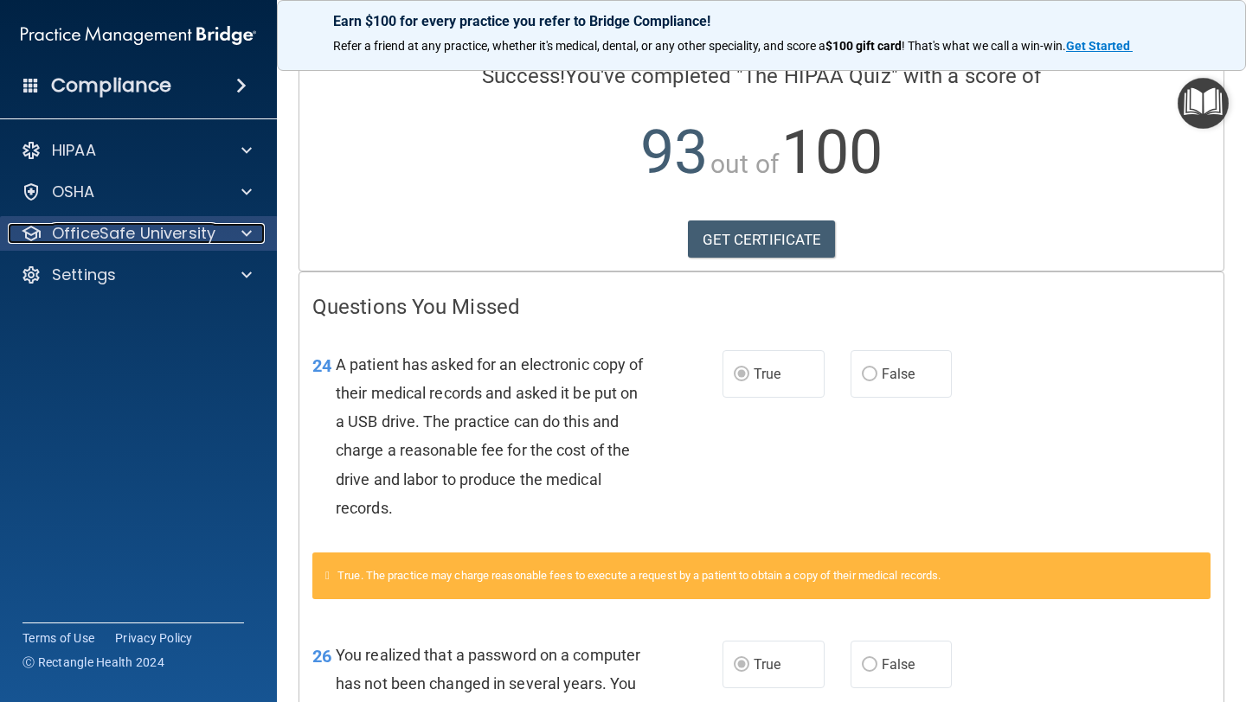
click at [166, 229] on p "OfficeSafe University" at bounding box center [133, 233] width 163 height 21
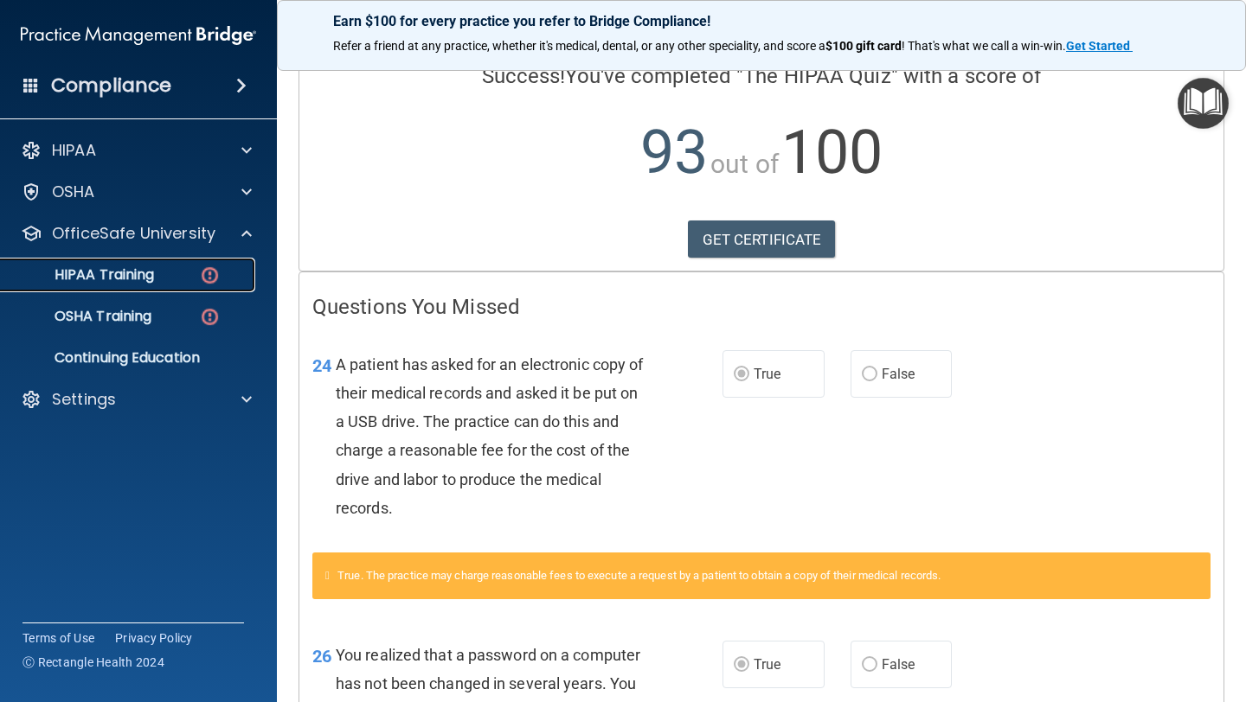
click at [142, 274] on p "HIPAA Training" at bounding box center [82, 274] width 143 height 17
